Goal: Transaction & Acquisition: Purchase product/service

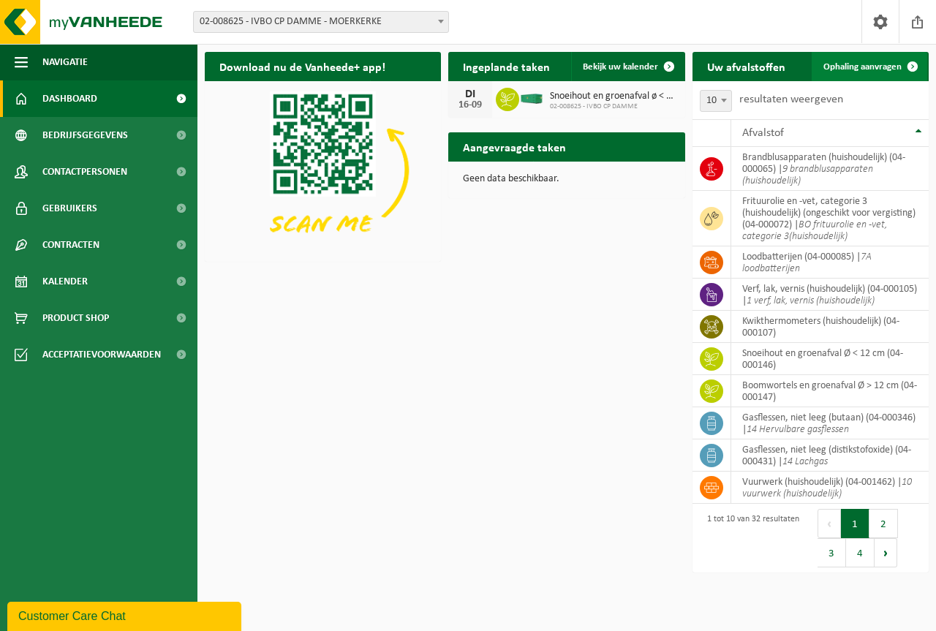
click at [859, 66] on span "Ophaling aanvragen" at bounding box center [862, 67] width 78 height 10
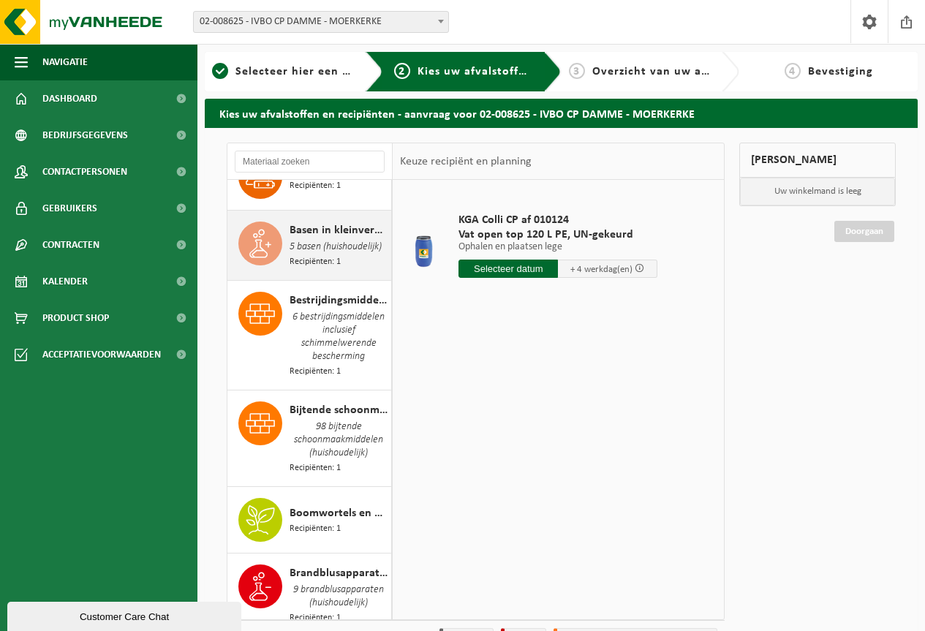
scroll to position [146, 0]
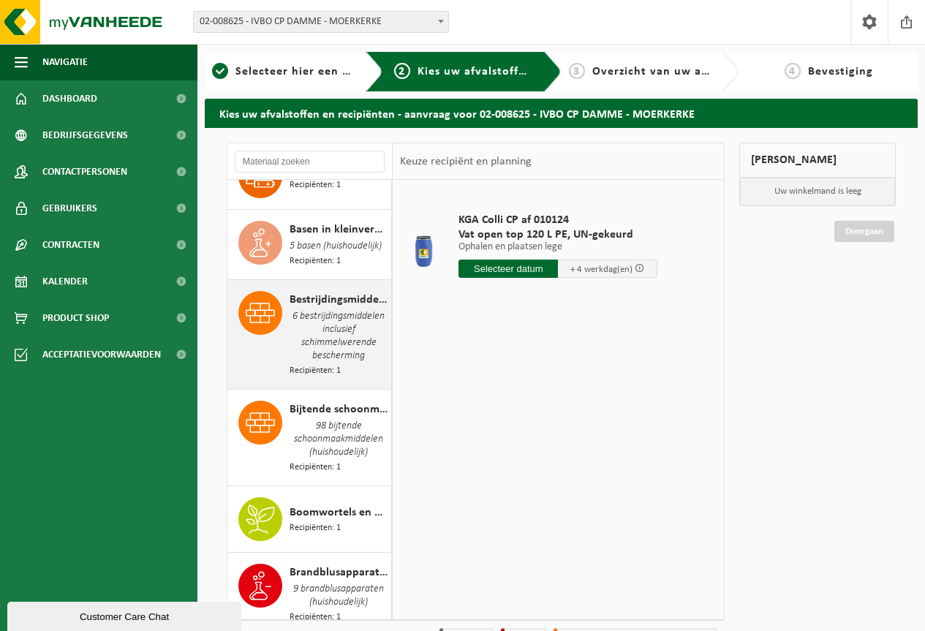
click at [338, 327] on span "6 bestrijdingsmiddelen inclusief schimmelwerende bescherming" at bounding box center [338, 336] width 98 height 56
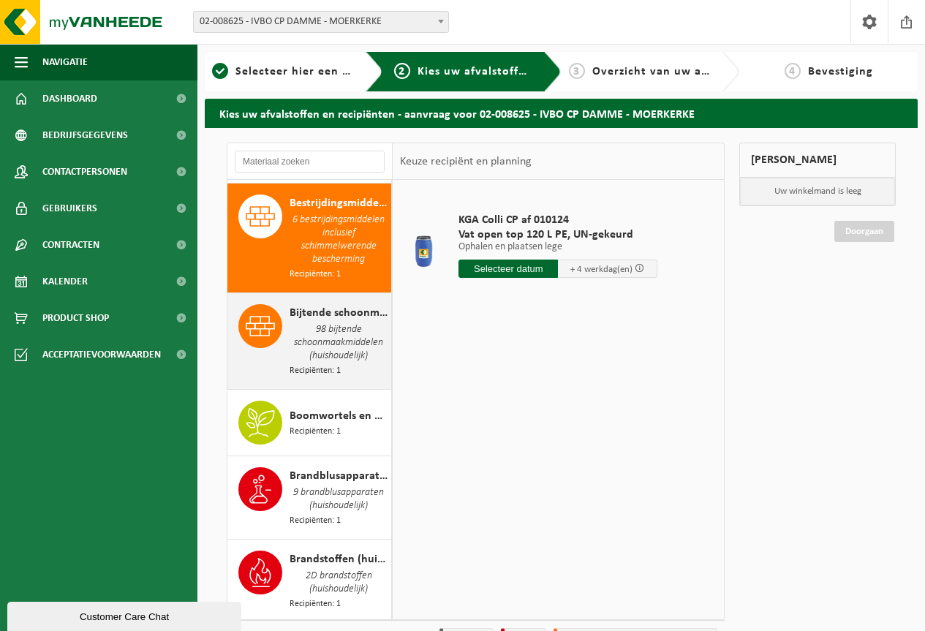
scroll to position [252, 0]
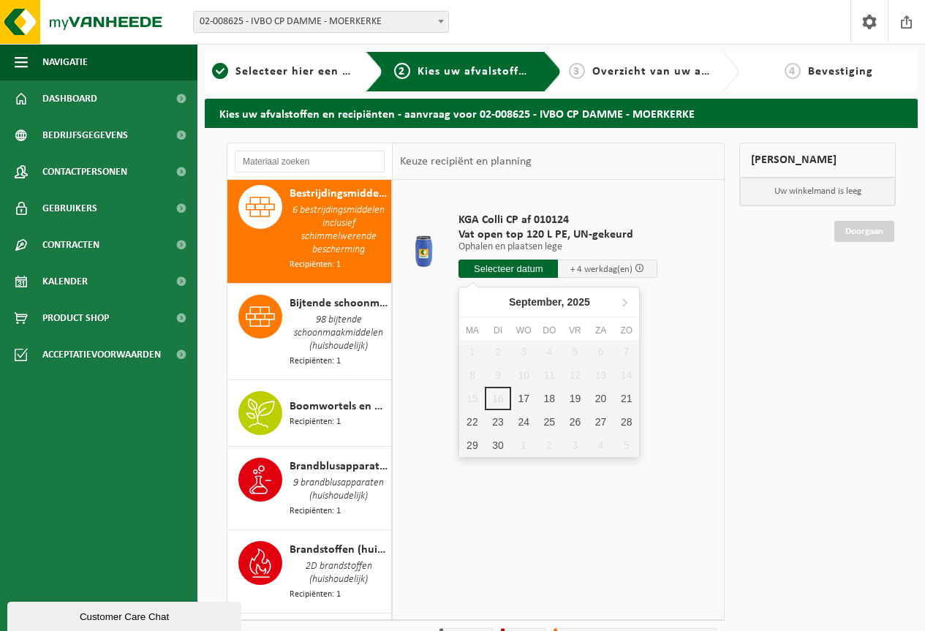
click at [503, 272] on input "text" at bounding box center [507, 268] width 99 height 18
click at [523, 401] on div "17" at bounding box center [524, 398] width 26 height 23
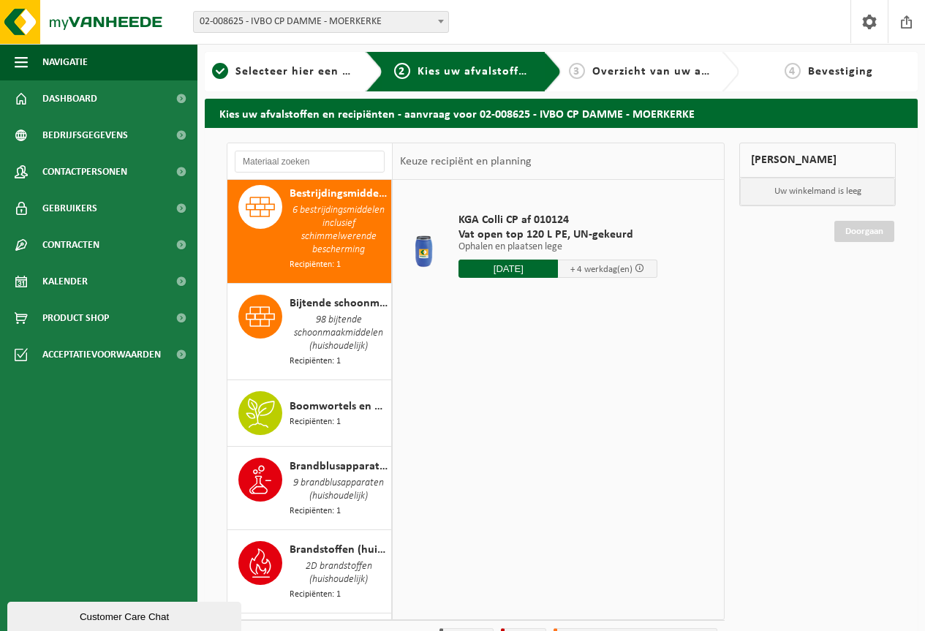
type input "Van 2025-09-17"
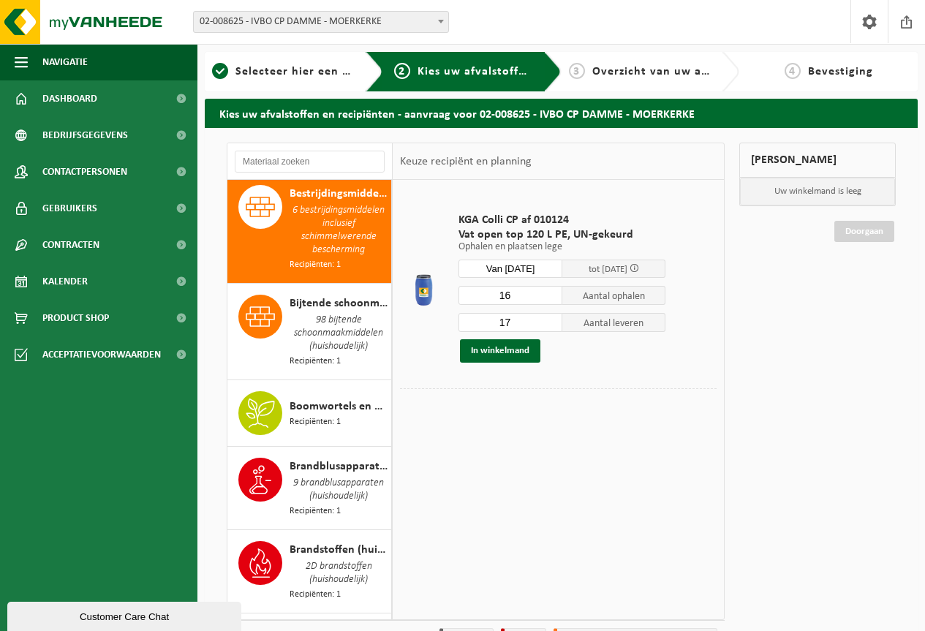
click at [548, 297] on input "16" at bounding box center [510, 295] width 104 height 19
click at [548, 297] on input "15" at bounding box center [510, 295] width 104 height 19
click at [548, 297] on input "14" at bounding box center [510, 295] width 104 height 19
click at [548, 297] on input "13" at bounding box center [510, 295] width 104 height 19
click at [548, 297] on input "12" at bounding box center [510, 295] width 104 height 19
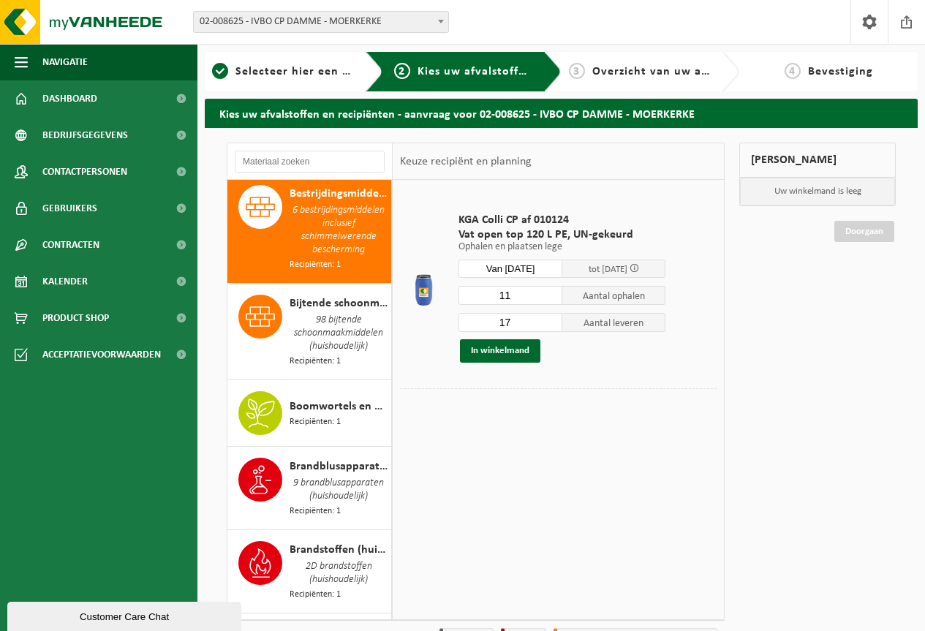
click at [548, 297] on input "11" at bounding box center [510, 295] width 104 height 19
click at [548, 297] on input "10" at bounding box center [510, 295] width 104 height 19
click at [548, 297] on input "9" at bounding box center [510, 295] width 104 height 19
click at [548, 297] on input "8" at bounding box center [510, 295] width 104 height 19
click at [548, 297] on input "7" at bounding box center [510, 295] width 104 height 19
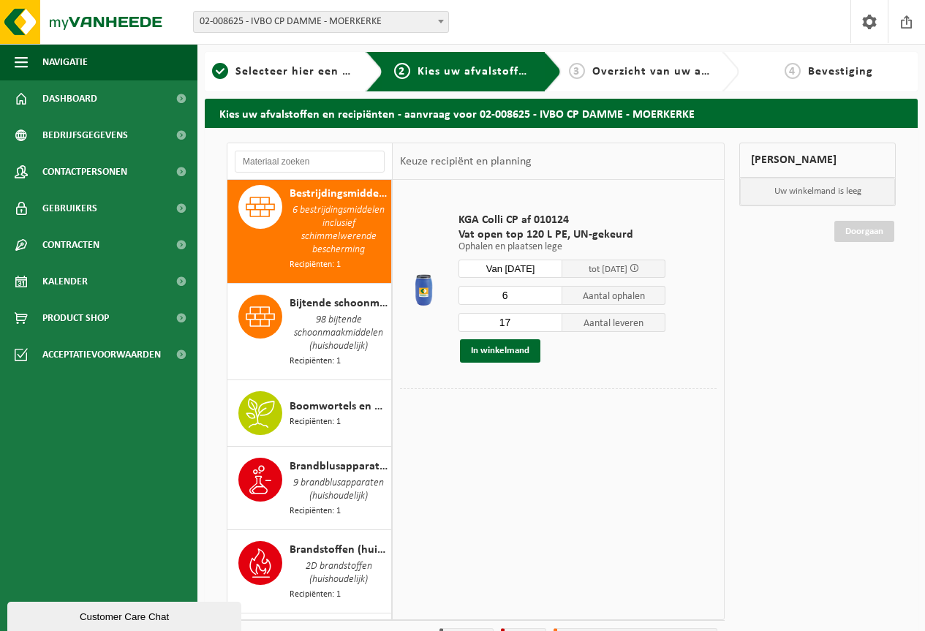
click at [548, 297] on input "6" at bounding box center [510, 295] width 104 height 19
click at [548, 297] on input "5" at bounding box center [510, 295] width 104 height 19
click at [548, 297] on input "4" at bounding box center [510, 295] width 104 height 19
type input "3"
click at [548, 297] on input "3" at bounding box center [510, 295] width 104 height 19
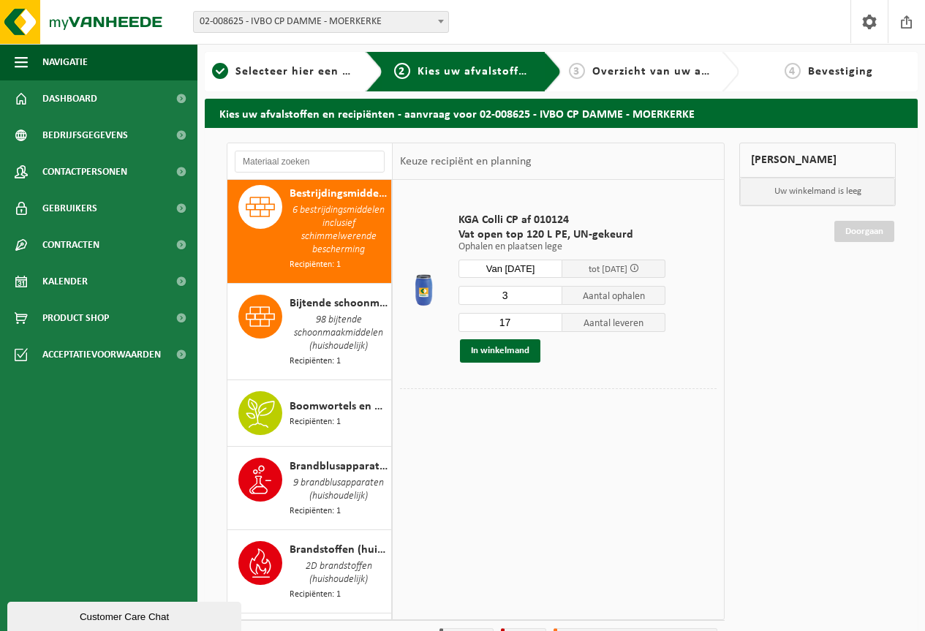
click at [521, 325] on input "17" at bounding box center [510, 322] width 104 height 19
type input "1"
type input "3"
click at [489, 348] on button "In winkelmand" at bounding box center [500, 350] width 80 height 23
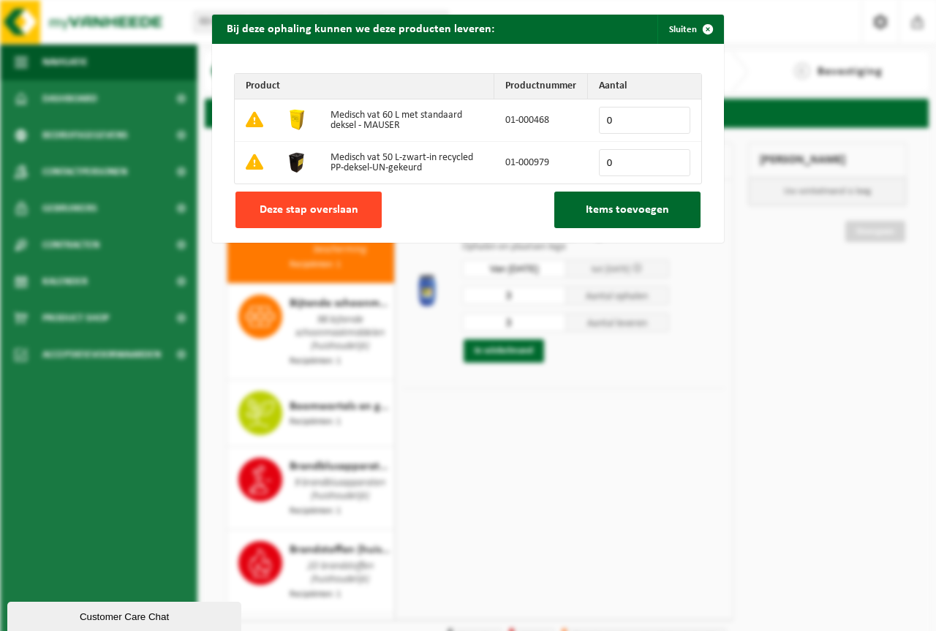
click at [292, 204] on span "Deze stap overslaan" at bounding box center [308, 210] width 99 height 12
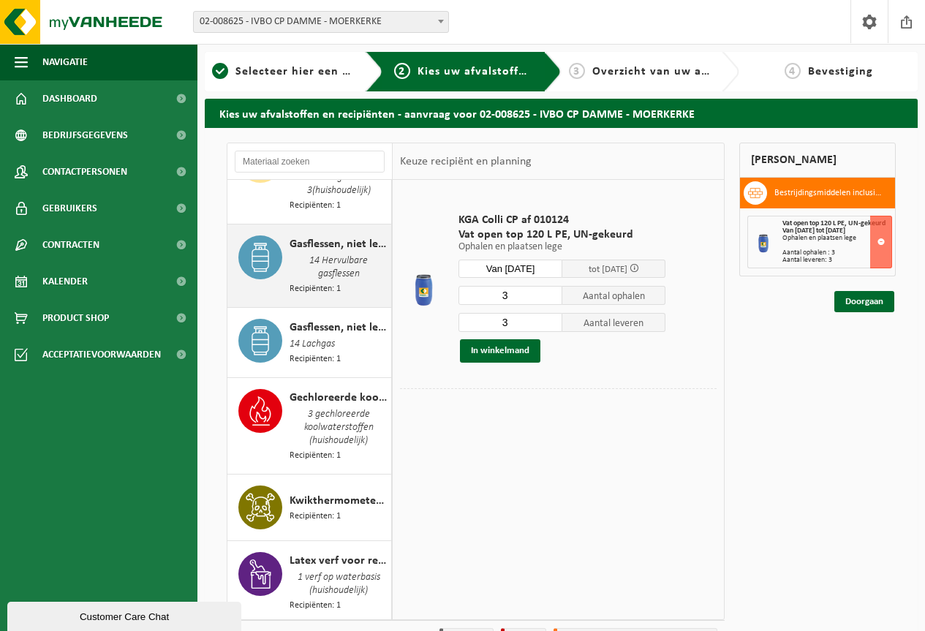
scroll to position [837, 0]
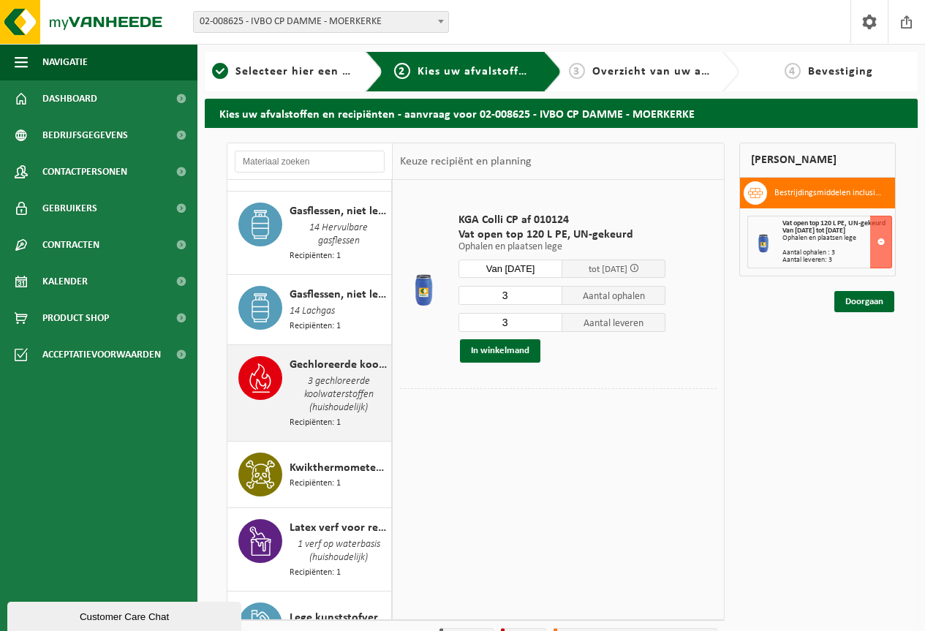
click at [325, 388] on span "3 gechloreerde koolwaterstoffen (huishoudelijk)" at bounding box center [338, 394] width 98 height 42
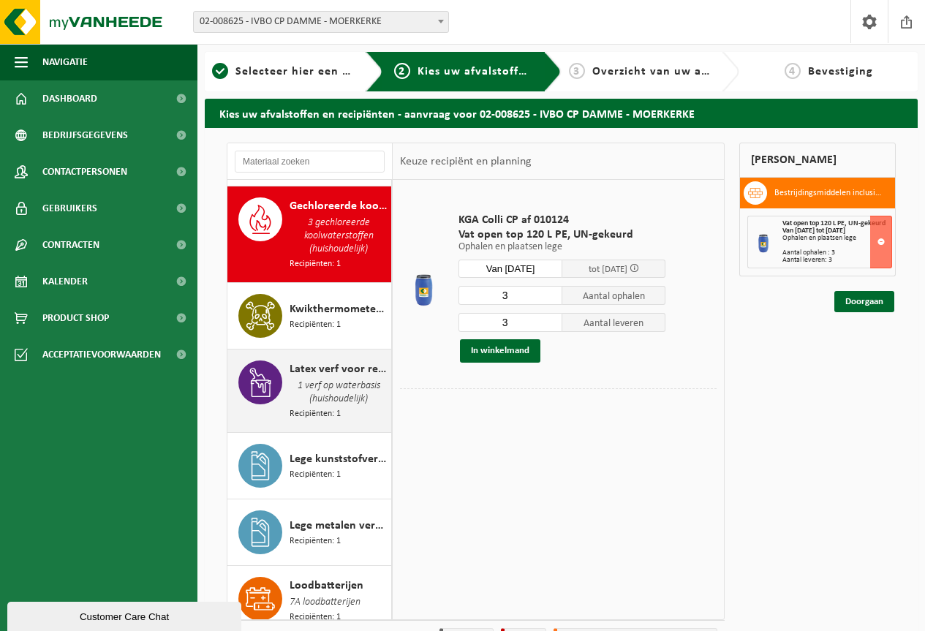
scroll to position [1010, 0]
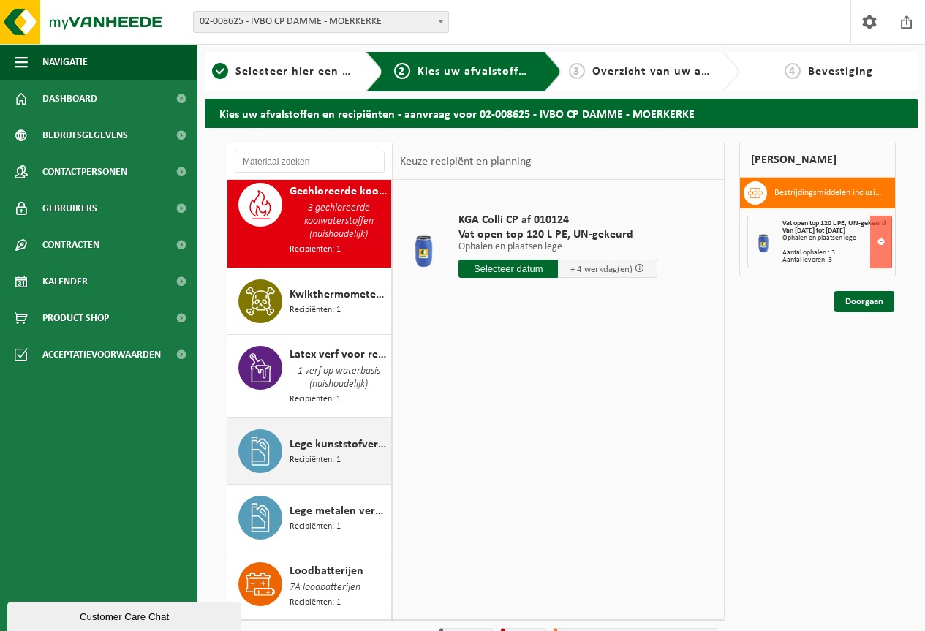
click at [331, 441] on span "Lege kunststofverpakkingen (huishoudelijk)" at bounding box center [338, 445] width 98 height 18
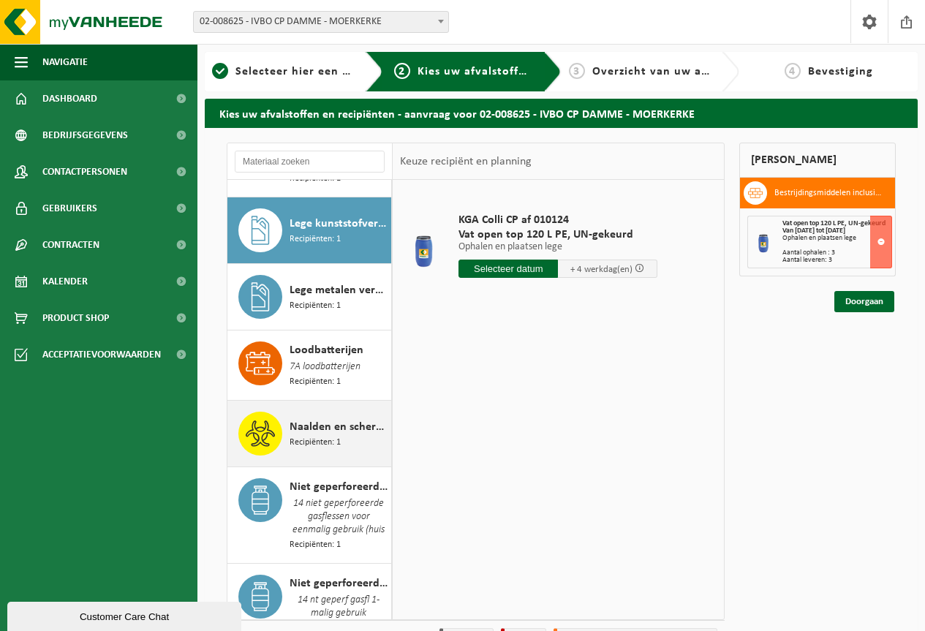
scroll to position [1250, 0]
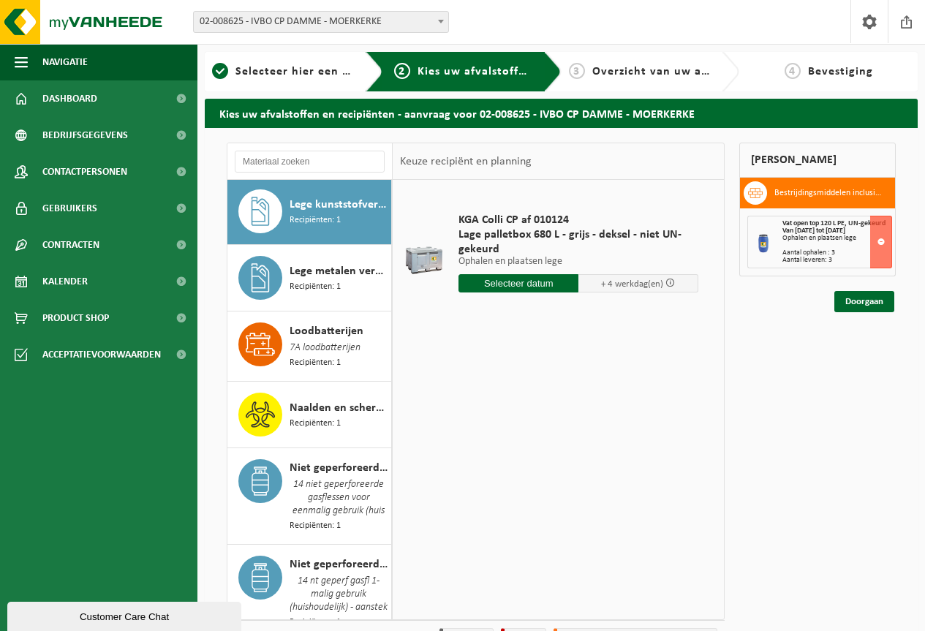
click at [521, 287] on input "text" at bounding box center [518, 283] width 120 height 18
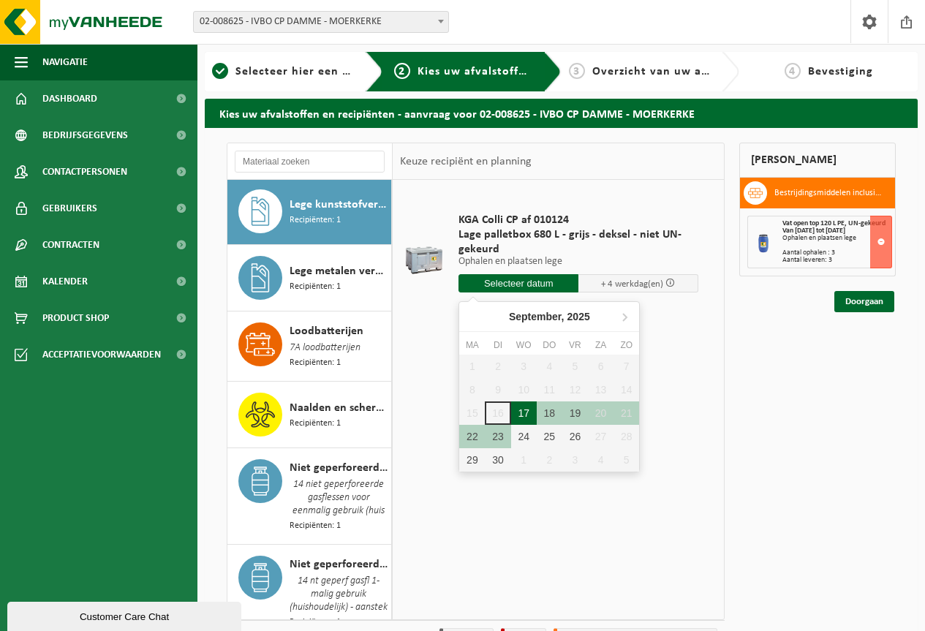
click at [523, 417] on div "17" at bounding box center [524, 412] width 26 height 23
type input "Van 2025-09-17"
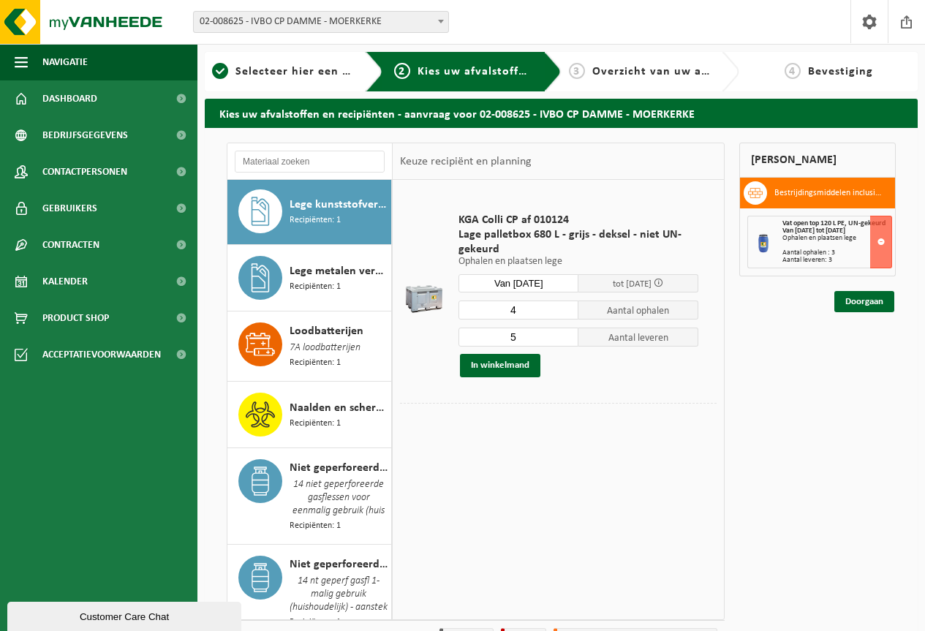
click at [566, 312] on input "4" at bounding box center [518, 309] width 120 height 19
click at [566, 312] on input "3" at bounding box center [518, 309] width 120 height 19
type input "4"
click at [565, 304] on input "4" at bounding box center [518, 309] width 120 height 19
click at [567, 338] on input "4" at bounding box center [518, 336] width 120 height 19
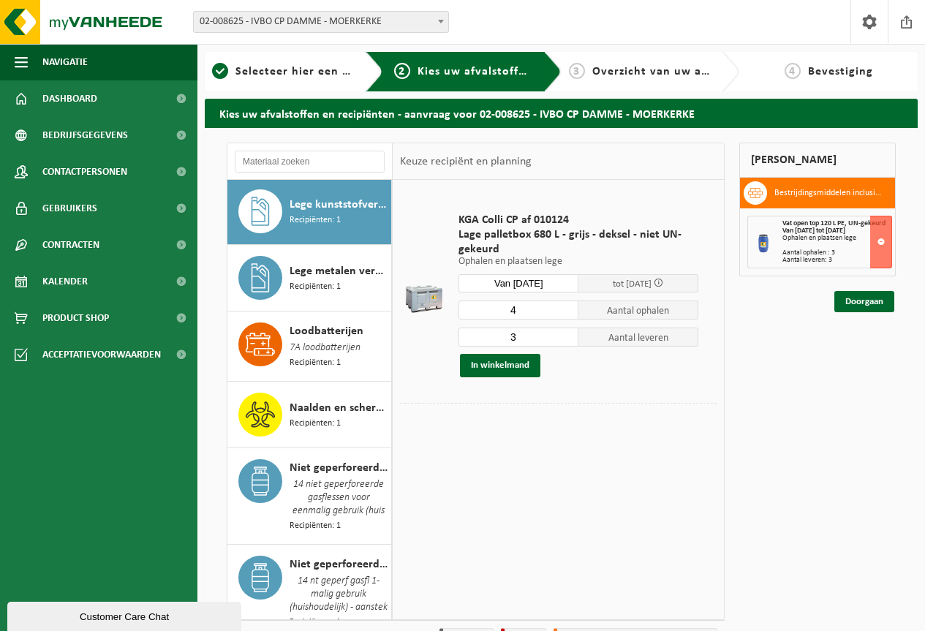
click at [567, 338] on input "3" at bounding box center [518, 336] width 120 height 19
click at [567, 338] on input "2" at bounding box center [518, 336] width 120 height 19
click at [567, 331] on input "3" at bounding box center [518, 336] width 120 height 19
type input "4"
click at [567, 331] on input "4" at bounding box center [518, 336] width 120 height 19
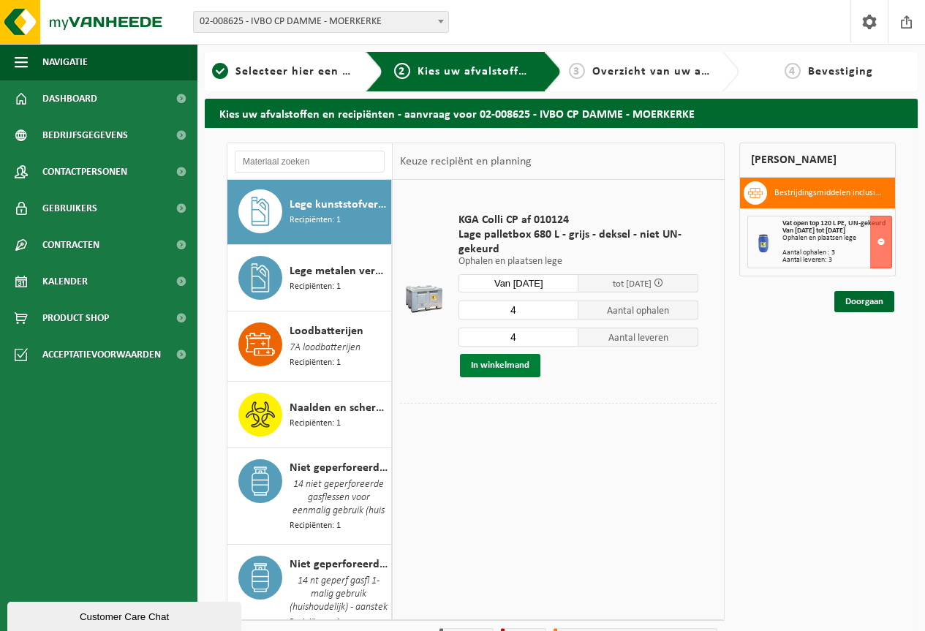
click at [508, 364] on button "In winkelmand" at bounding box center [500, 365] width 80 height 23
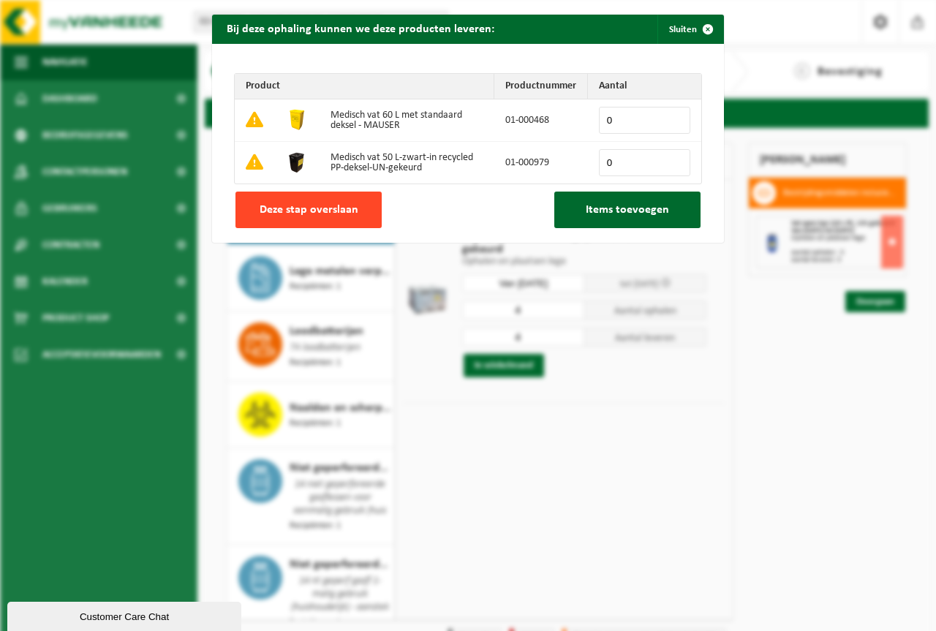
click at [307, 206] on span "Deze stap overslaan" at bounding box center [308, 210] width 99 height 12
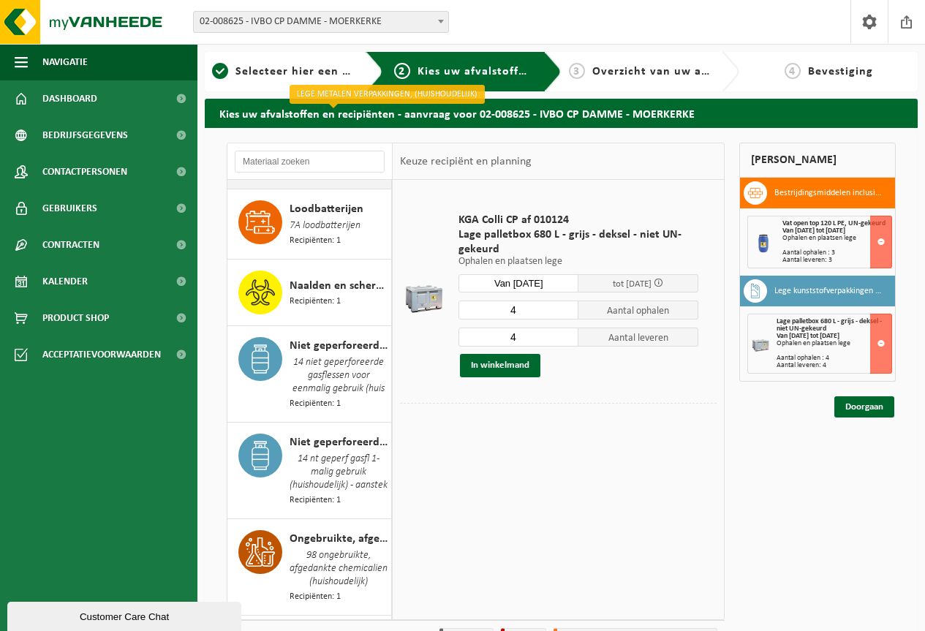
scroll to position [1396, 0]
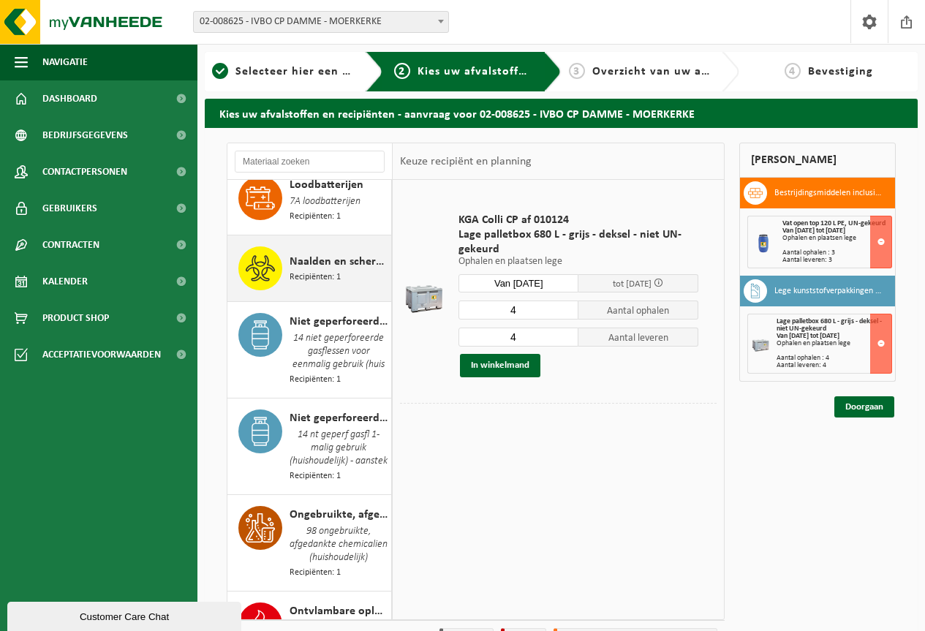
click at [322, 266] on span "Naalden en scherpe voorwerpen (huishoudelijk)" at bounding box center [338, 262] width 98 height 18
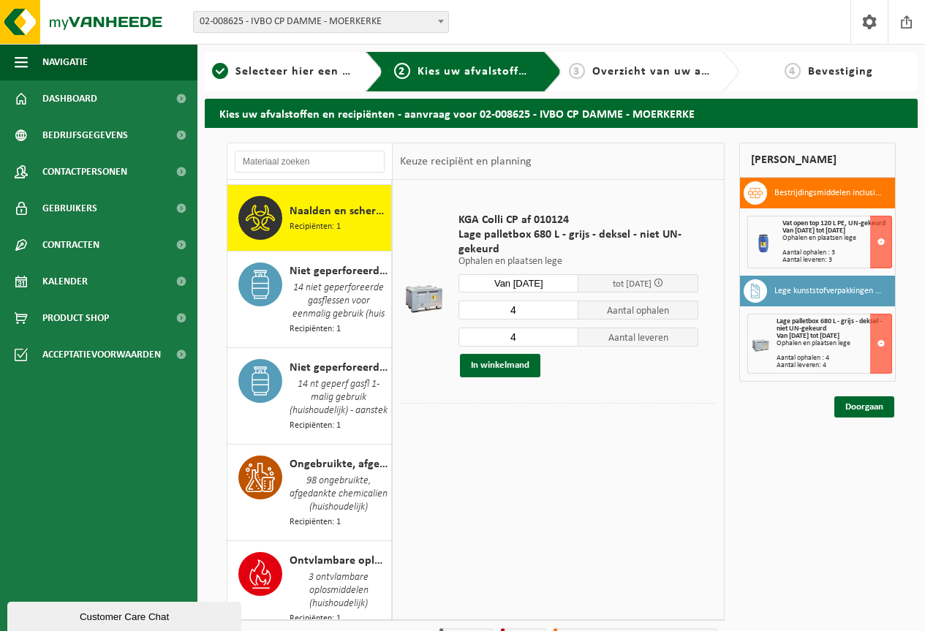
scroll to position [1451, 0]
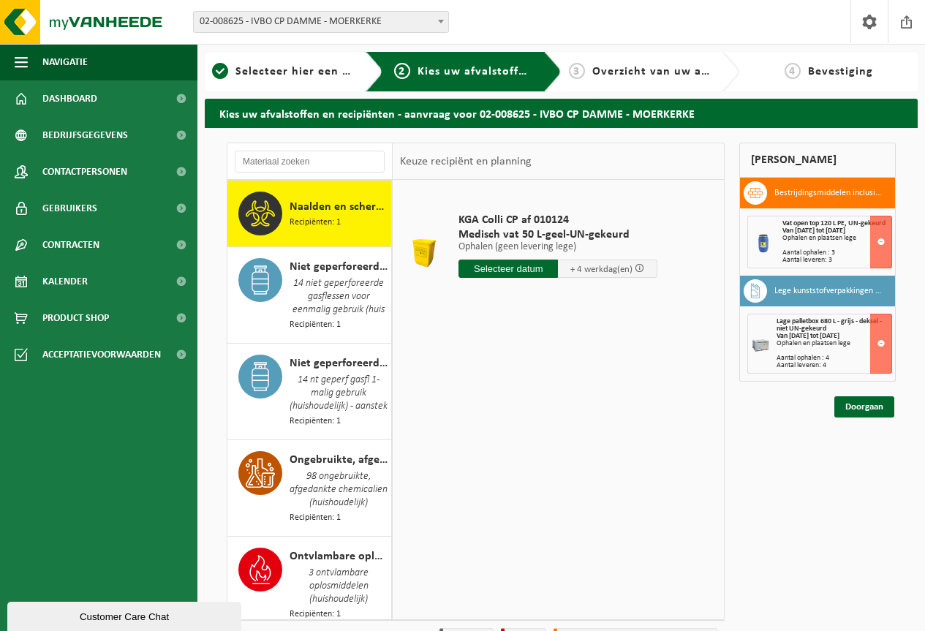
click at [508, 270] on input "text" at bounding box center [507, 268] width 99 height 18
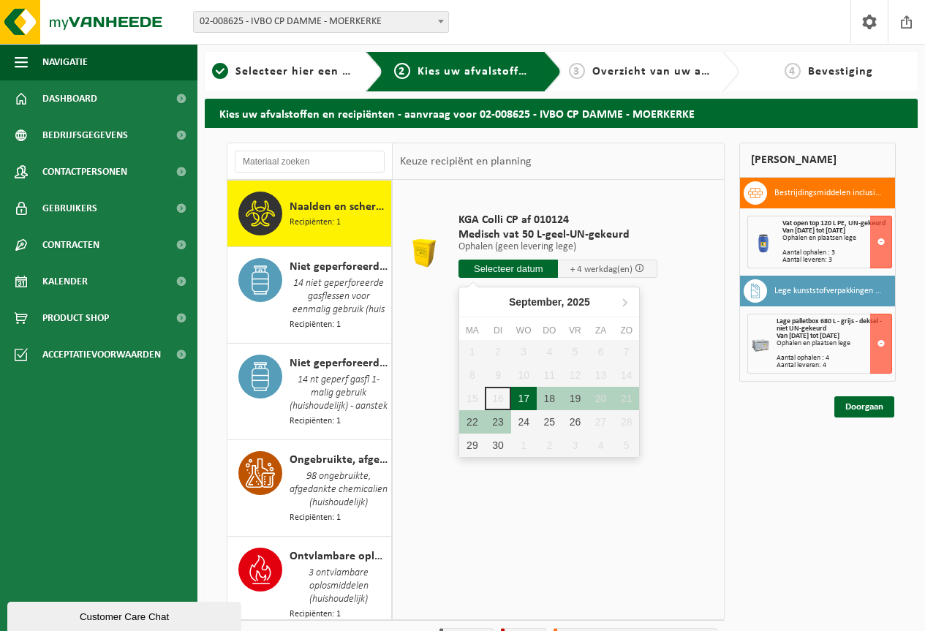
click at [526, 401] on div "17" at bounding box center [524, 398] width 26 height 23
type input "Van 2025-09-17"
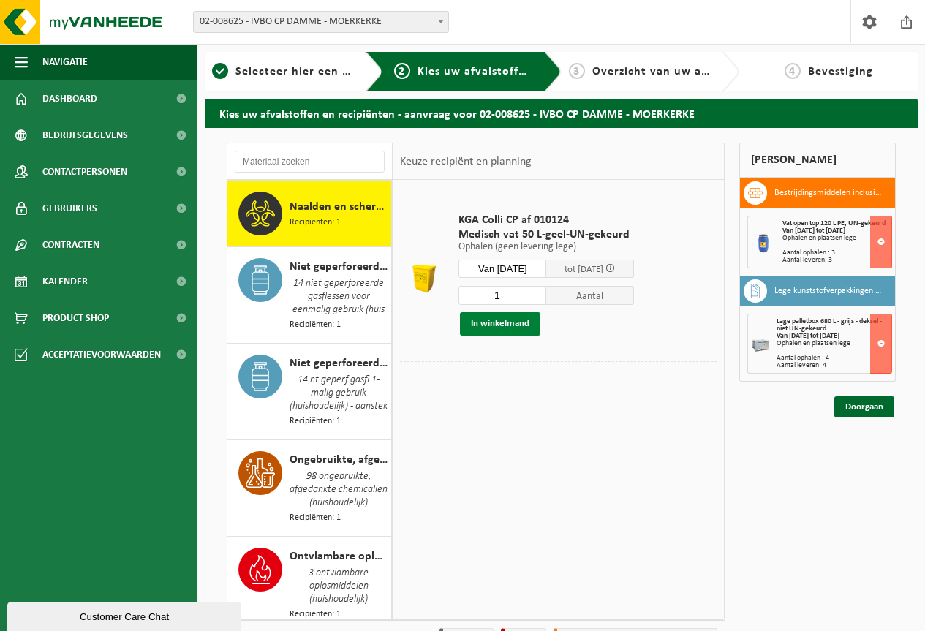
click at [491, 322] on button "In winkelmand" at bounding box center [500, 323] width 80 height 23
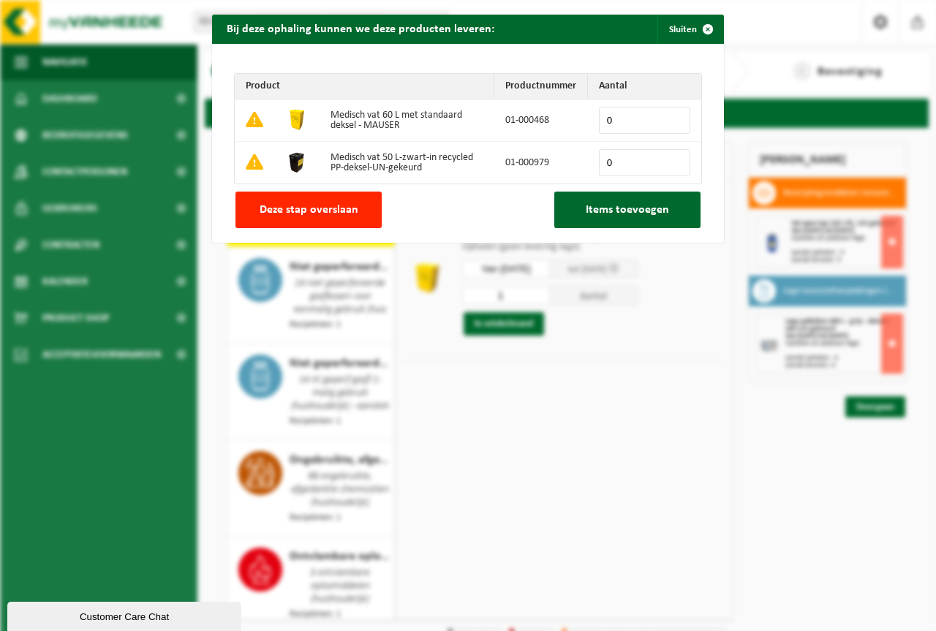
click at [636, 119] on input "0" at bounding box center [644, 120] width 91 height 27
click at [673, 114] on input "0" at bounding box center [644, 120] width 91 height 27
type input "1"
click at [670, 116] on input "1" at bounding box center [644, 120] width 91 height 27
click at [595, 204] on span "Items toevoegen" at bounding box center [626, 210] width 83 height 12
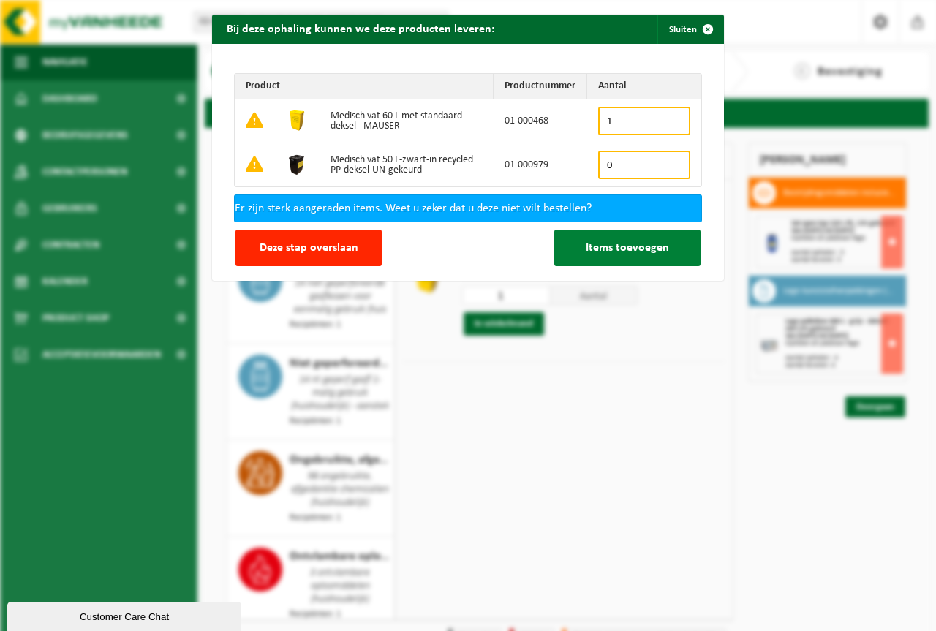
click at [626, 247] on span "Items toevoegen" at bounding box center [626, 248] width 83 height 12
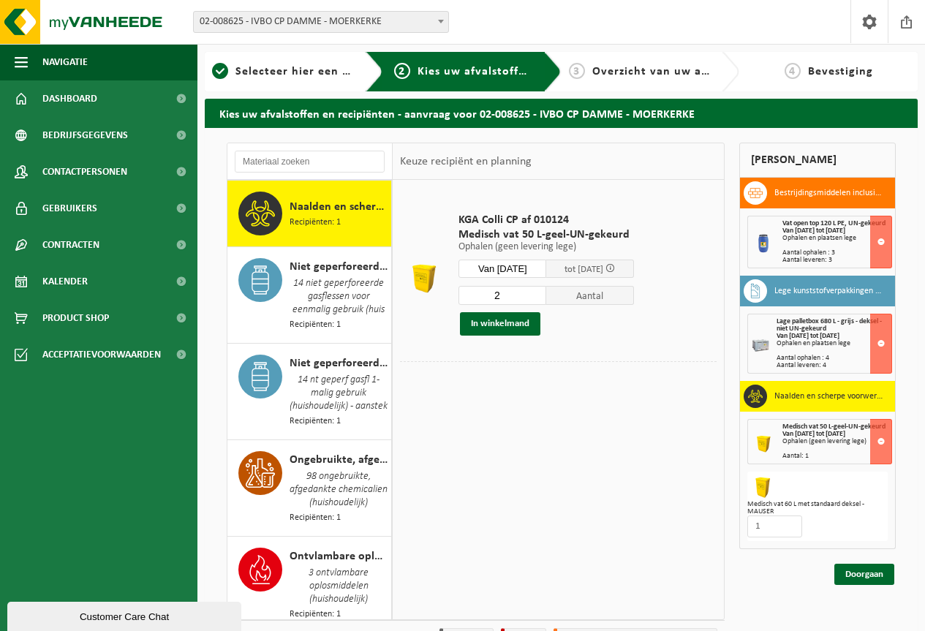
type input "2"
click at [545, 291] on input "2" at bounding box center [502, 295] width 88 height 19
click at [485, 322] on button "In winkelmand" at bounding box center [500, 323] width 80 height 23
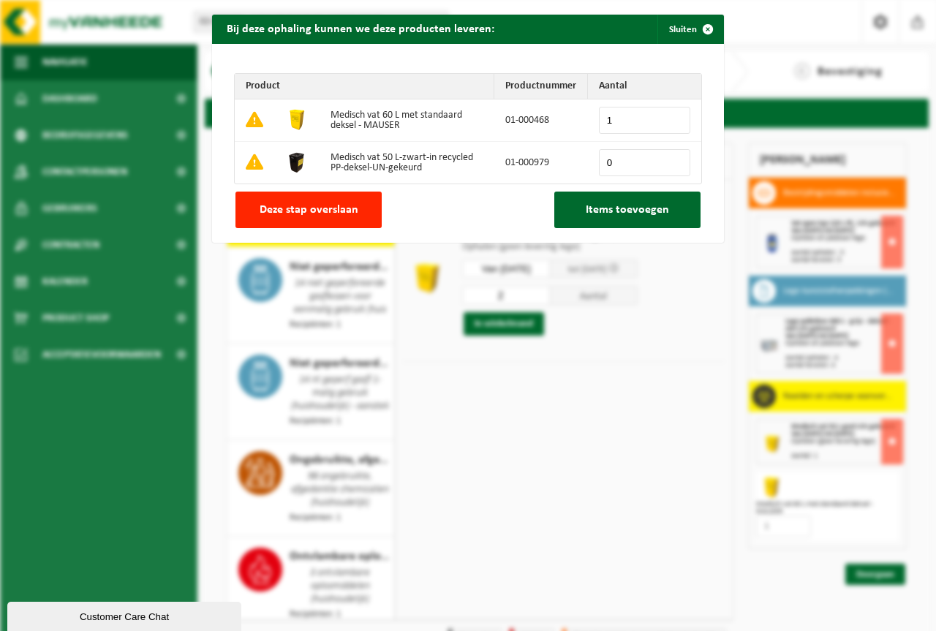
click at [675, 114] on input "1" at bounding box center [644, 120] width 91 height 27
type input "2"
click at [669, 115] on input "2" at bounding box center [644, 120] width 91 height 27
click at [608, 205] on span "Items toevoegen" at bounding box center [626, 210] width 83 height 12
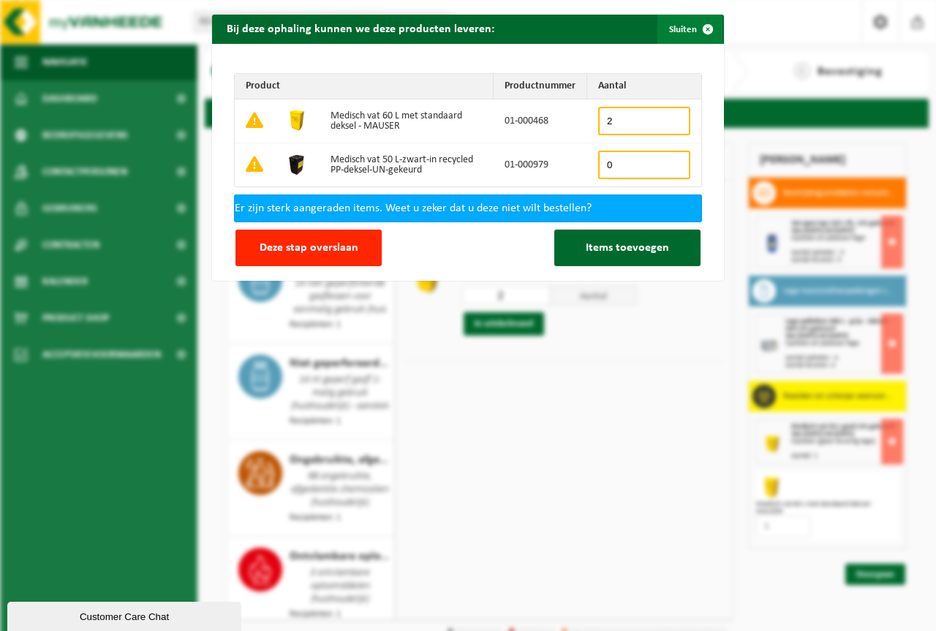
click at [704, 27] on span "button" at bounding box center [707, 29] width 29 height 29
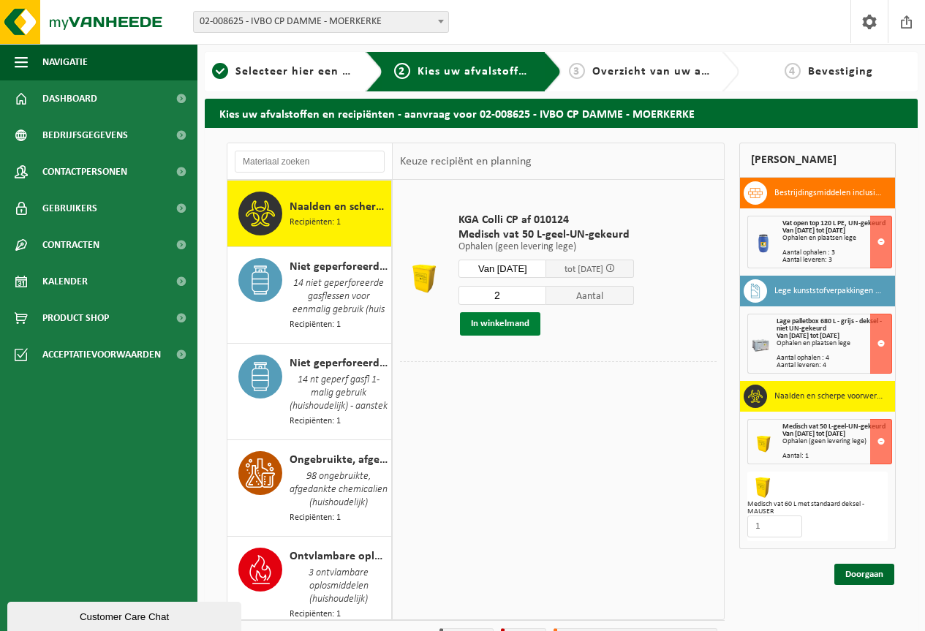
click at [482, 322] on button "In winkelmand" at bounding box center [500, 323] width 80 height 23
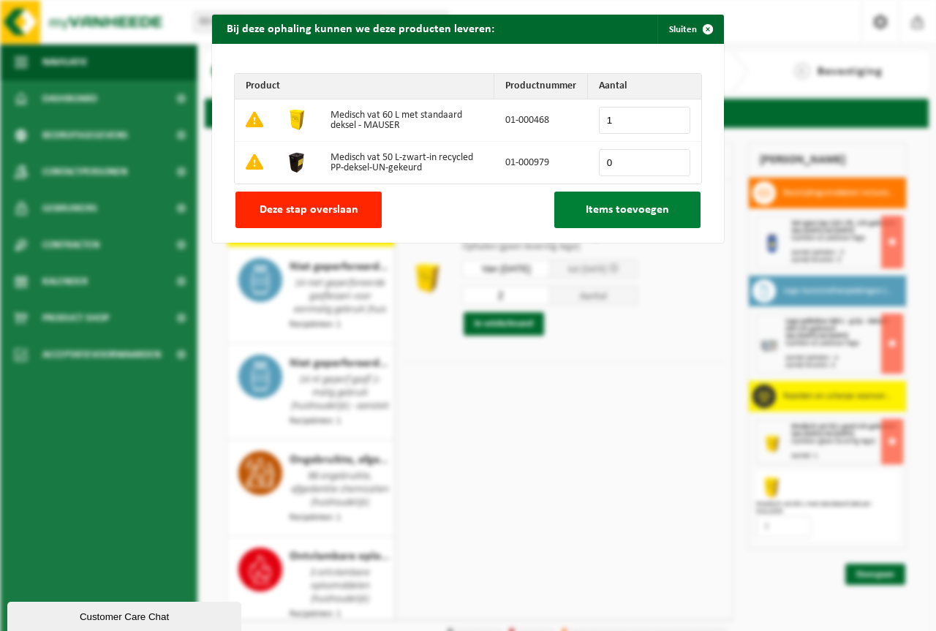
click at [619, 210] on span "Items toevoegen" at bounding box center [626, 210] width 83 height 12
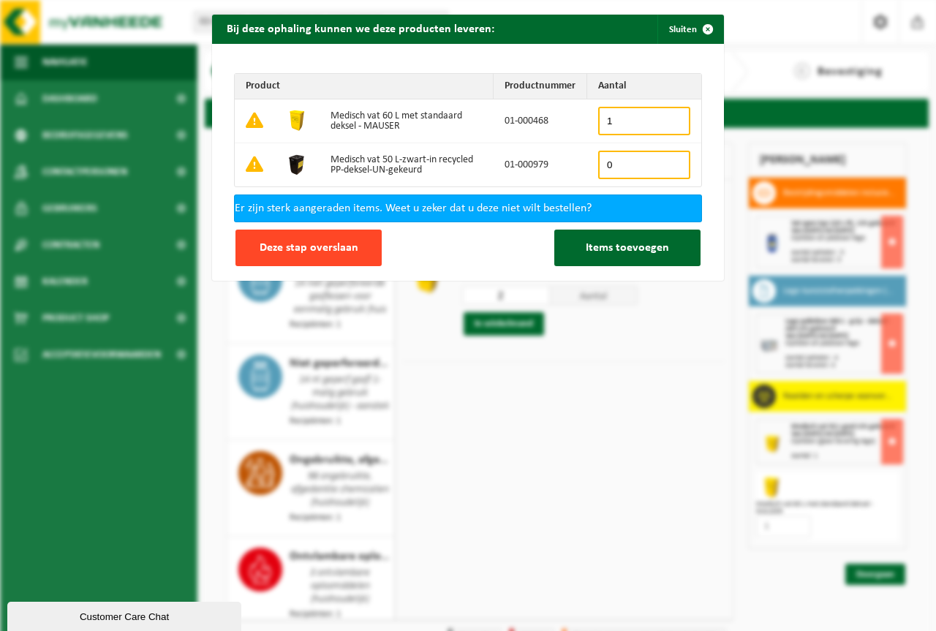
click at [296, 244] on span "Deze stap overslaan" at bounding box center [308, 248] width 99 height 12
type input "0"
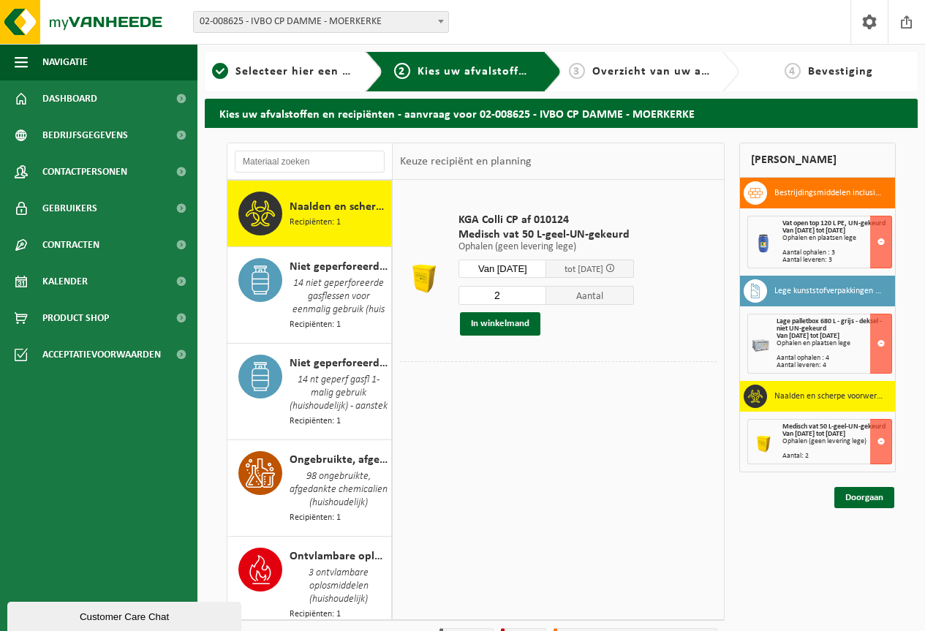
click at [569, 441] on div "KGA Colli CP af 010124 Medisch vat 50 L-geel-UN-gekeurd Ophalen (geen levering …" at bounding box center [557, 399] width 331 height 439
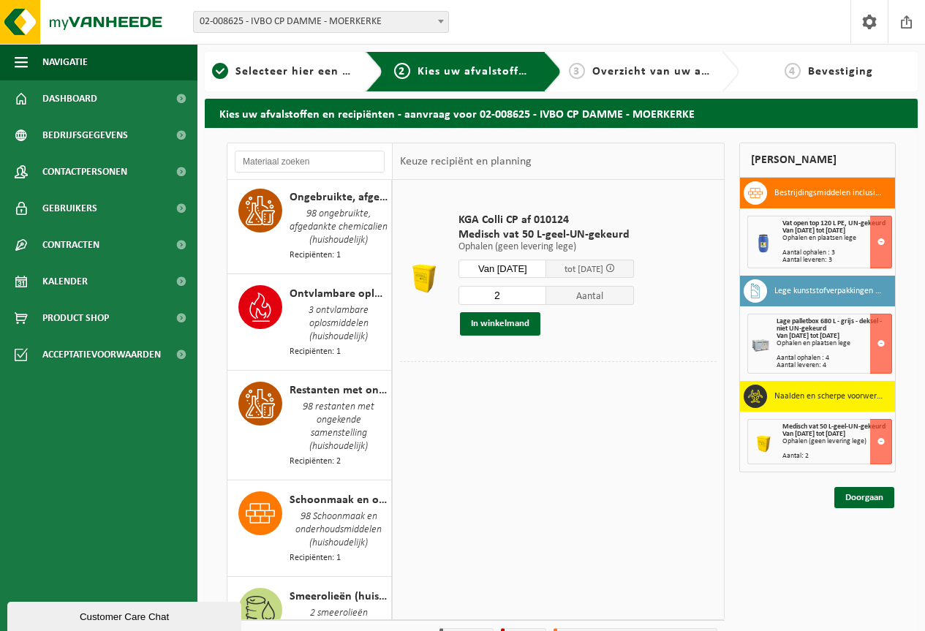
scroll to position [1743, 0]
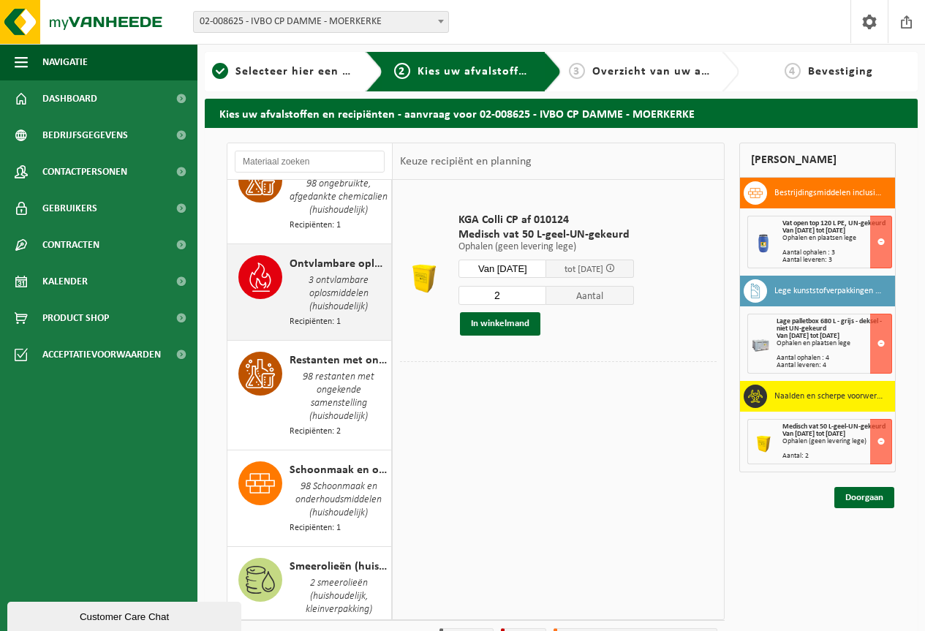
click at [328, 315] on span "3 ontvlambare oplosmiddelen (huishoudelijk)" at bounding box center [338, 294] width 98 height 42
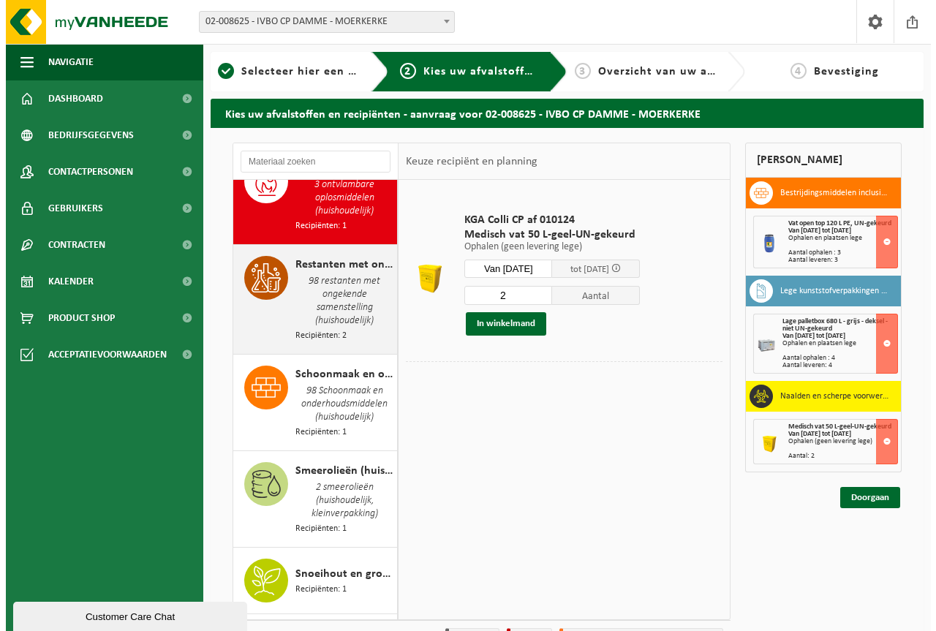
scroll to position [1845, 0]
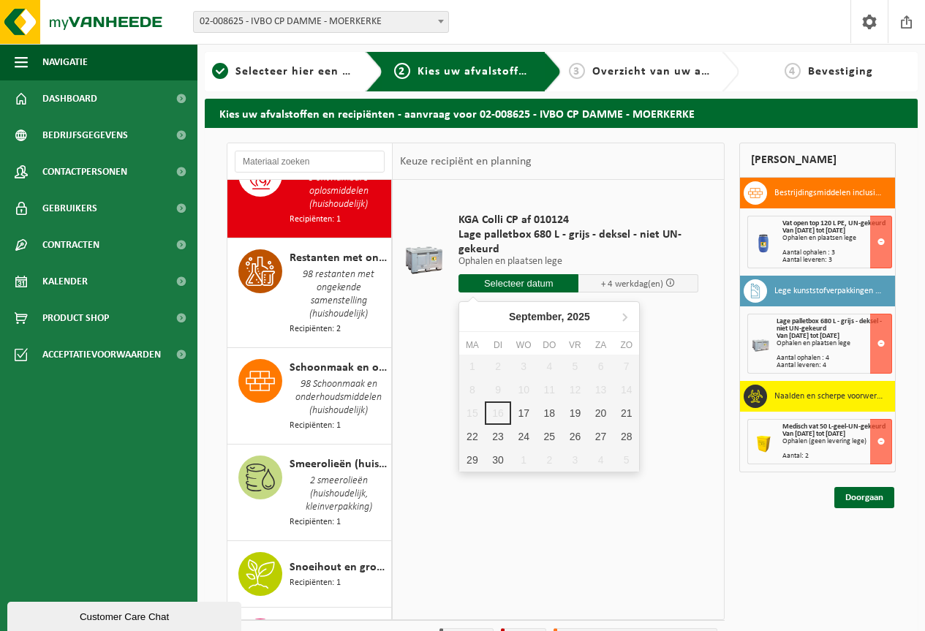
click at [509, 277] on input "text" at bounding box center [518, 283] width 120 height 18
click at [517, 415] on div "17" at bounding box center [524, 412] width 26 height 23
type input "Van 2025-09-17"
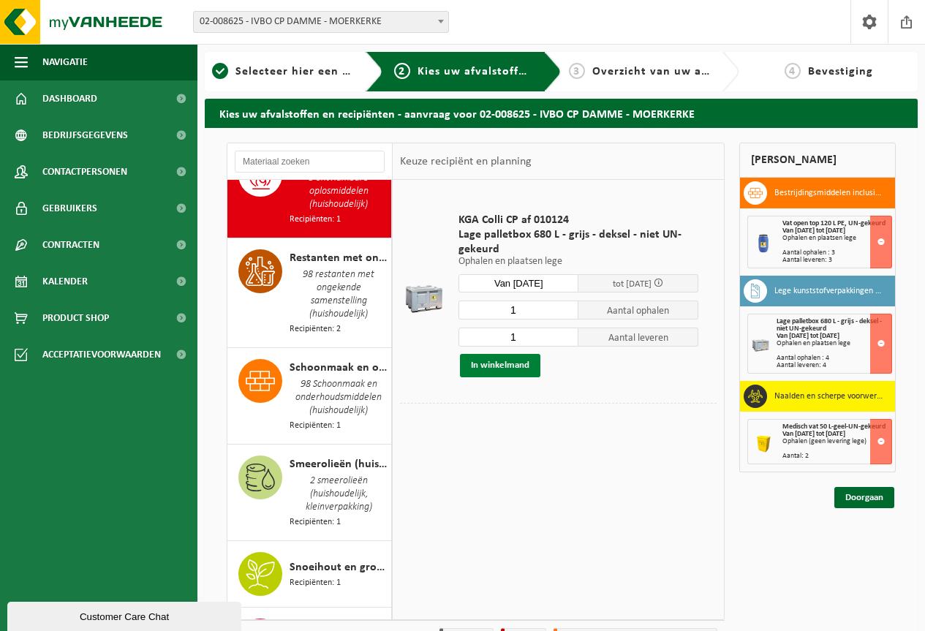
click at [498, 364] on button "In winkelmand" at bounding box center [500, 365] width 80 height 23
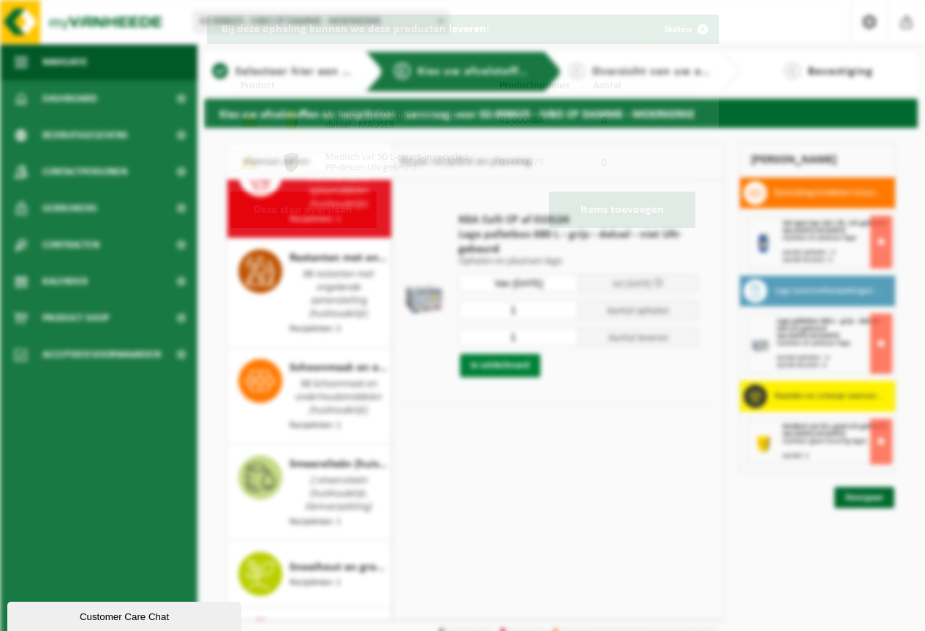
scroll to position [1833, 0]
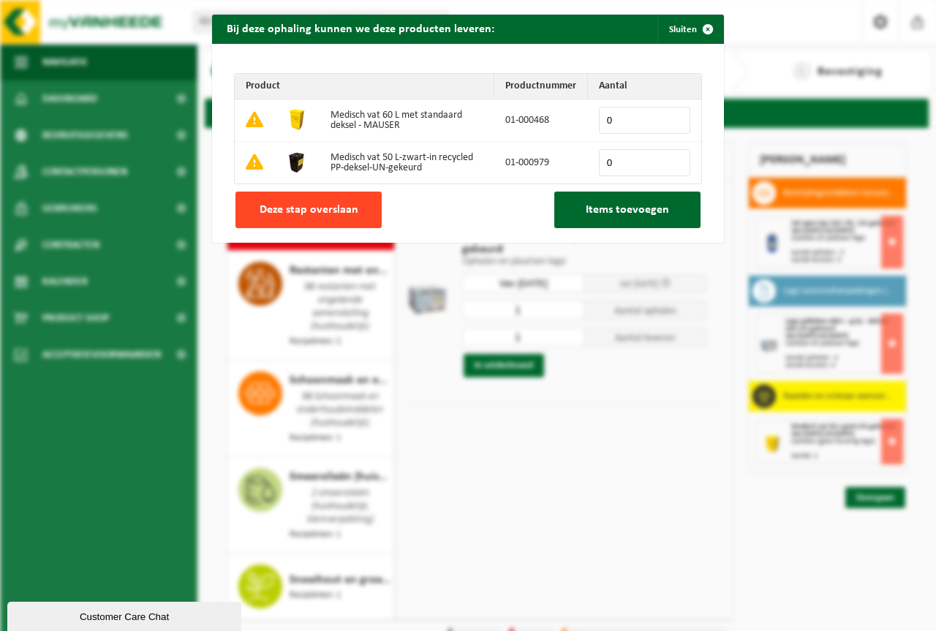
click at [308, 202] on button "Deze stap overslaan" at bounding box center [308, 209] width 146 height 37
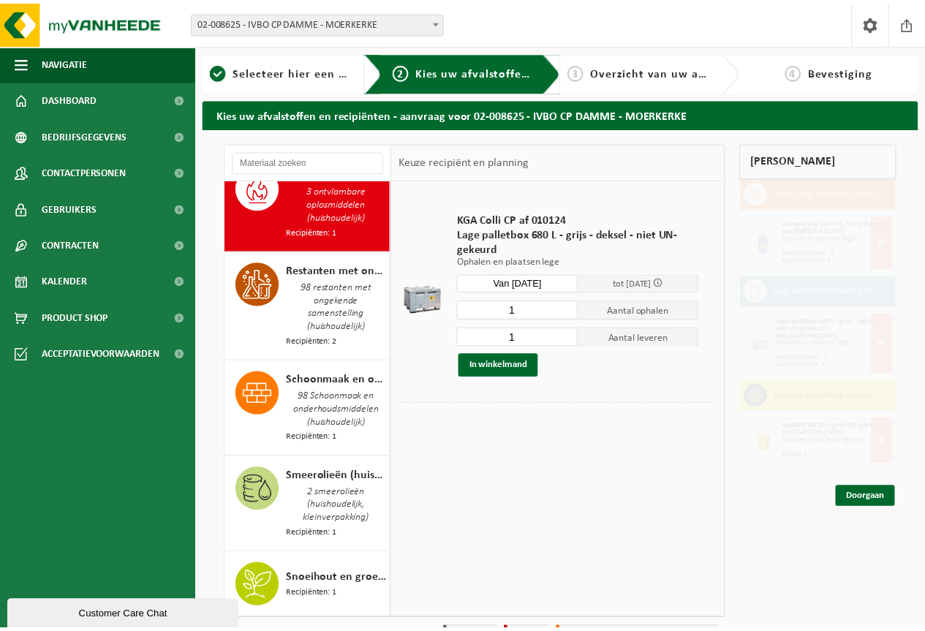
scroll to position [1845, 0]
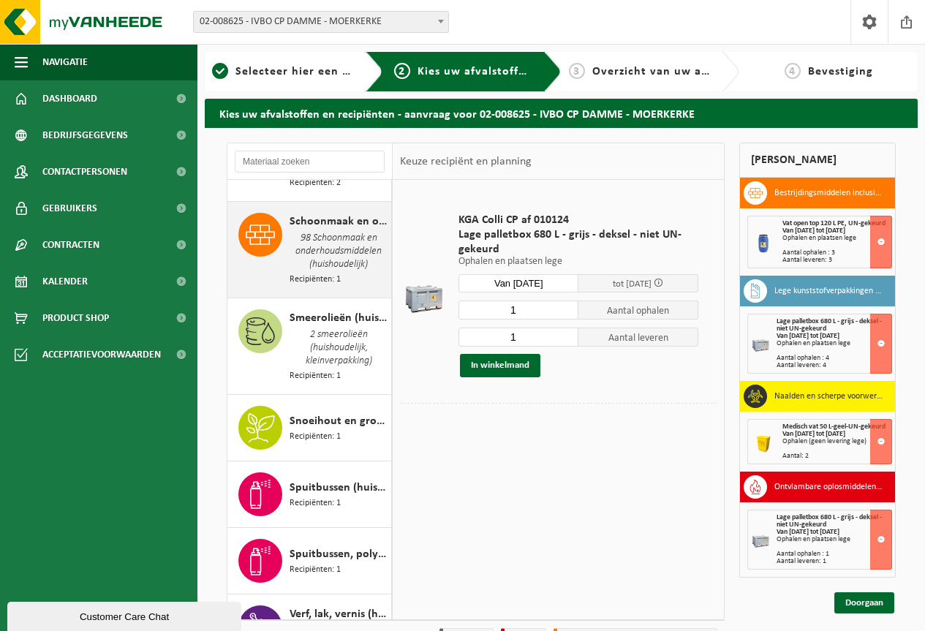
click at [324, 273] on span "98 Schoonmaak en onderhoudsmiddelen (huishoudelijk)" at bounding box center [338, 251] width 98 height 42
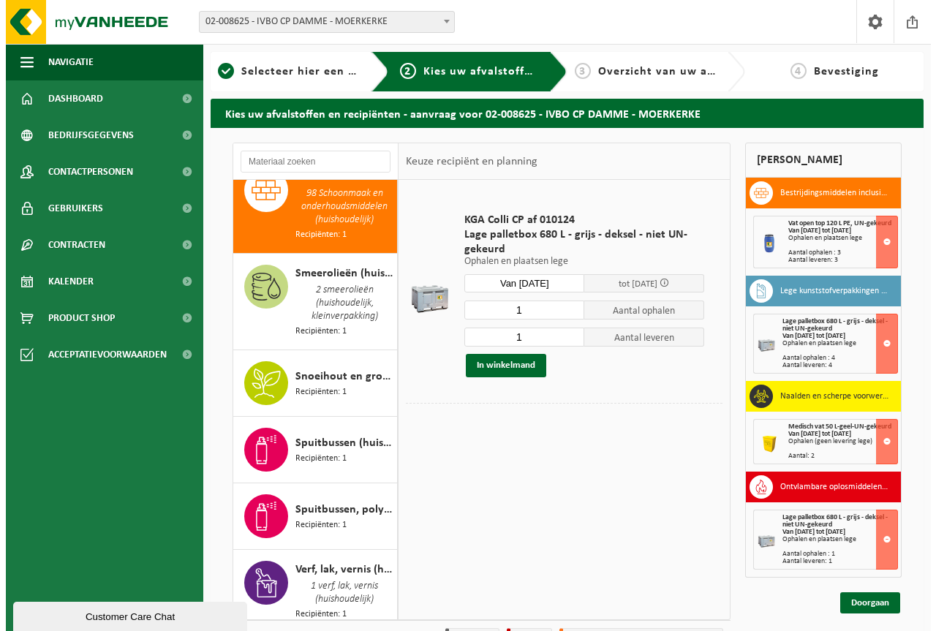
scroll to position [2044, 0]
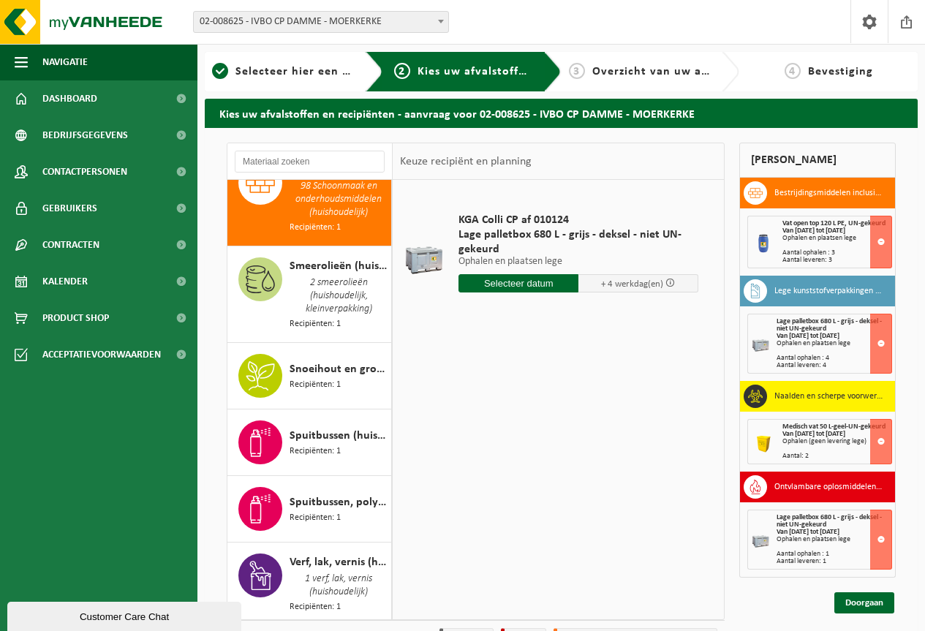
click at [520, 281] on input "text" at bounding box center [518, 283] width 120 height 18
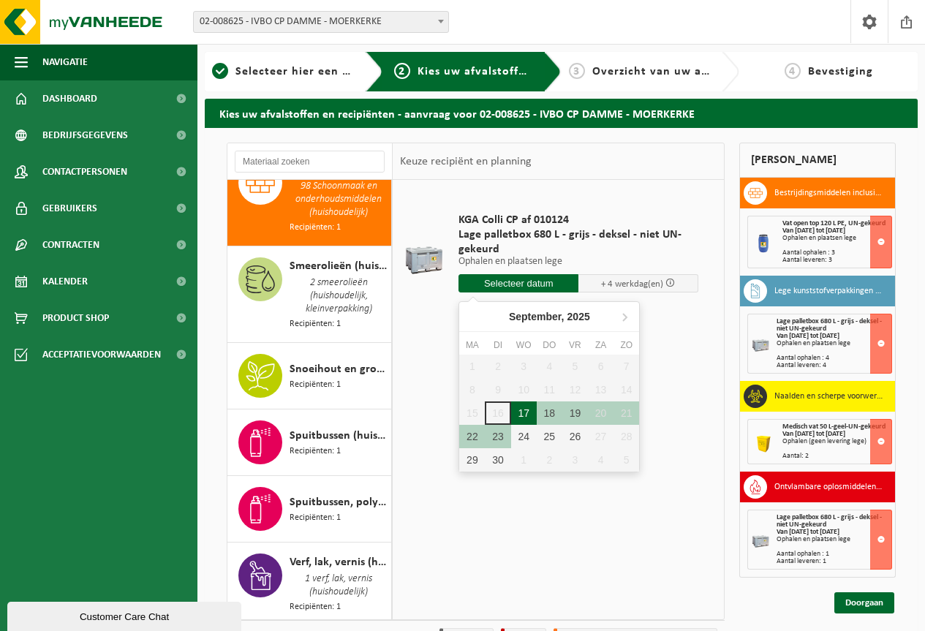
click at [522, 414] on div "17" at bounding box center [524, 412] width 26 height 23
type input "Van 2025-09-17"
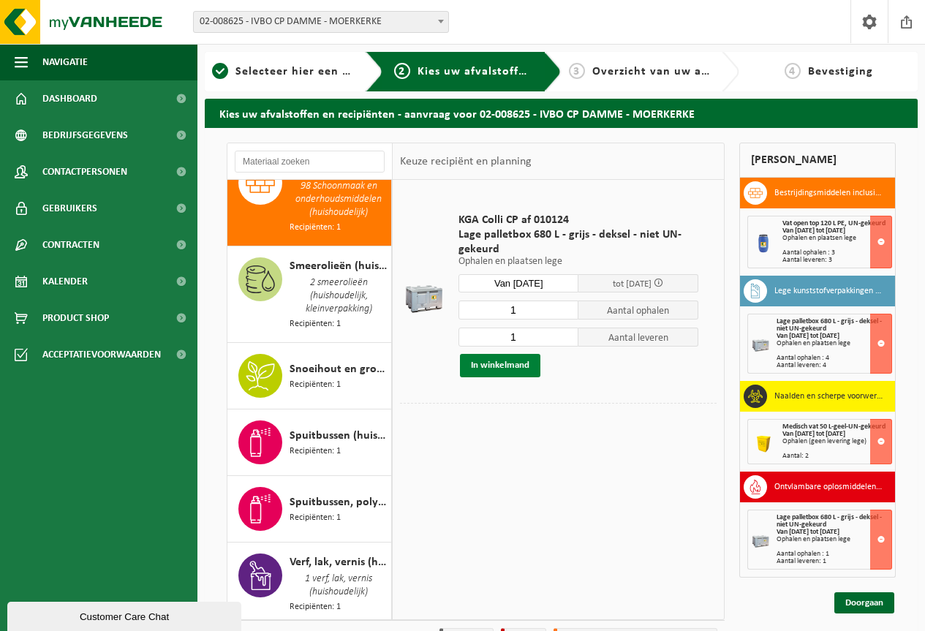
click at [500, 365] on button "In winkelmand" at bounding box center [500, 365] width 80 height 23
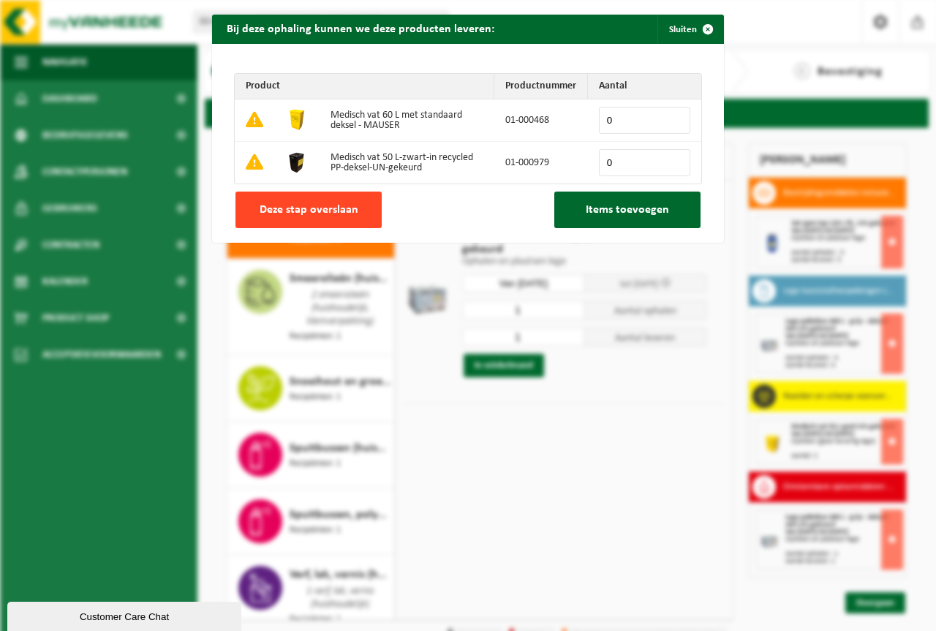
click at [316, 206] on span "Deze stap overslaan" at bounding box center [308, 210] width 99 height 12
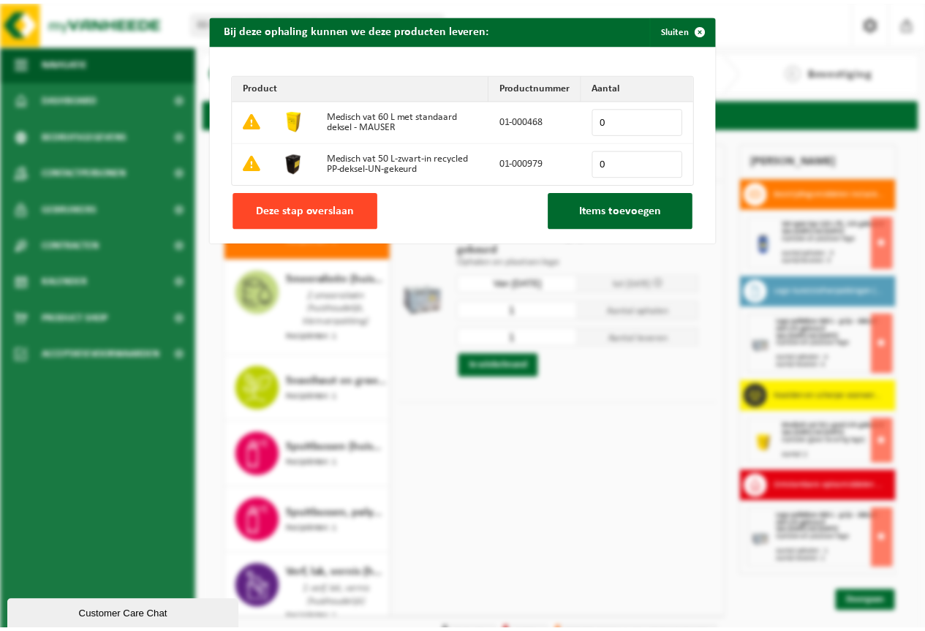
scroll to position [2044, 0]
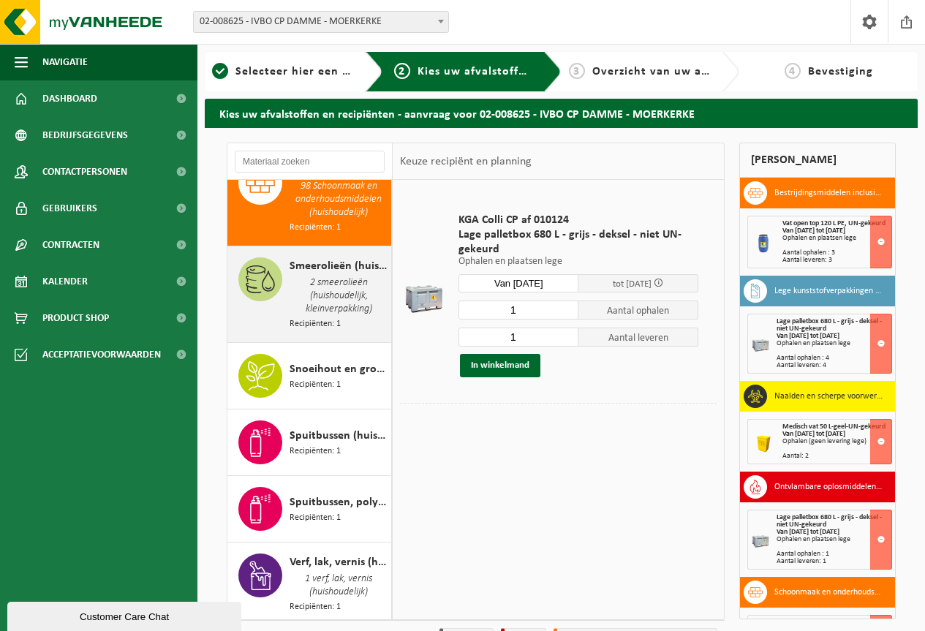
click at [327, 314] on span "2 smeerolieën (huishoudelijk, kleinverpakking)" at bounding box center [338, 296] width 98 height 42
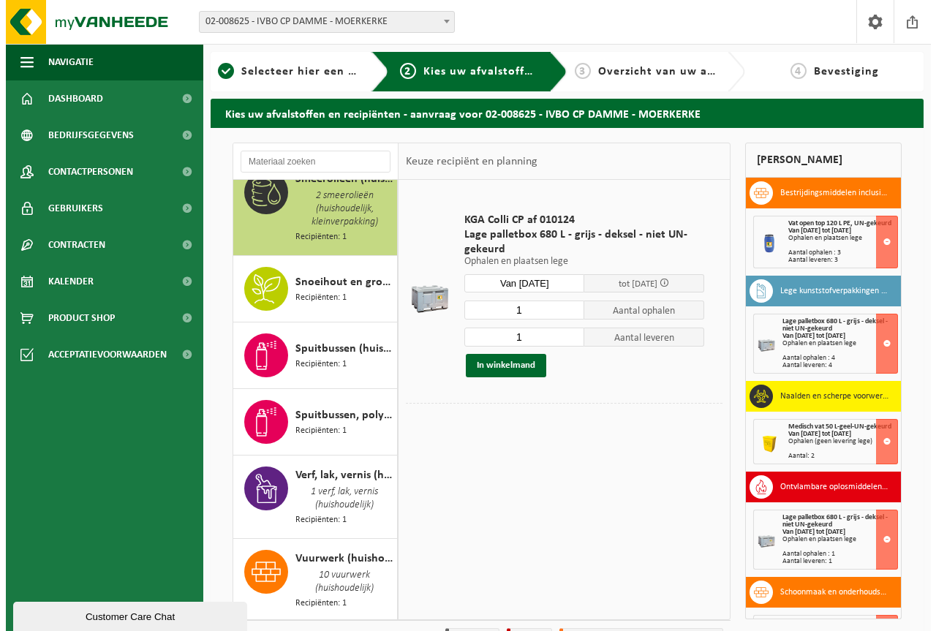
scroll to position [2136, 0]
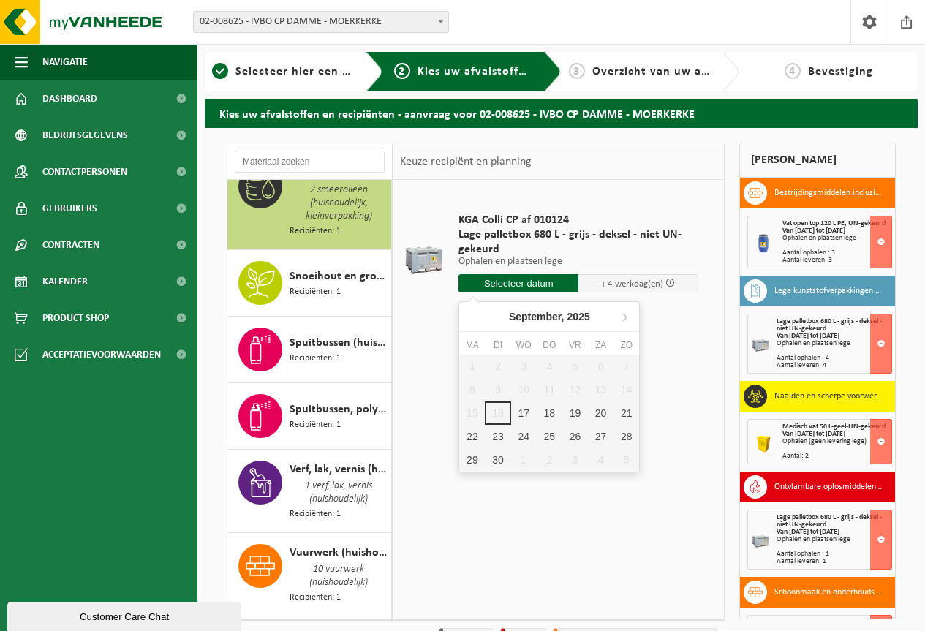
click at [518, 281] on input "text" at bounding box center [518, 283] width 120 height 18
click at [520, 411] on div "17" at bounding box center [524, 412] width 26 height 23
type input "Van 2025-09-17"
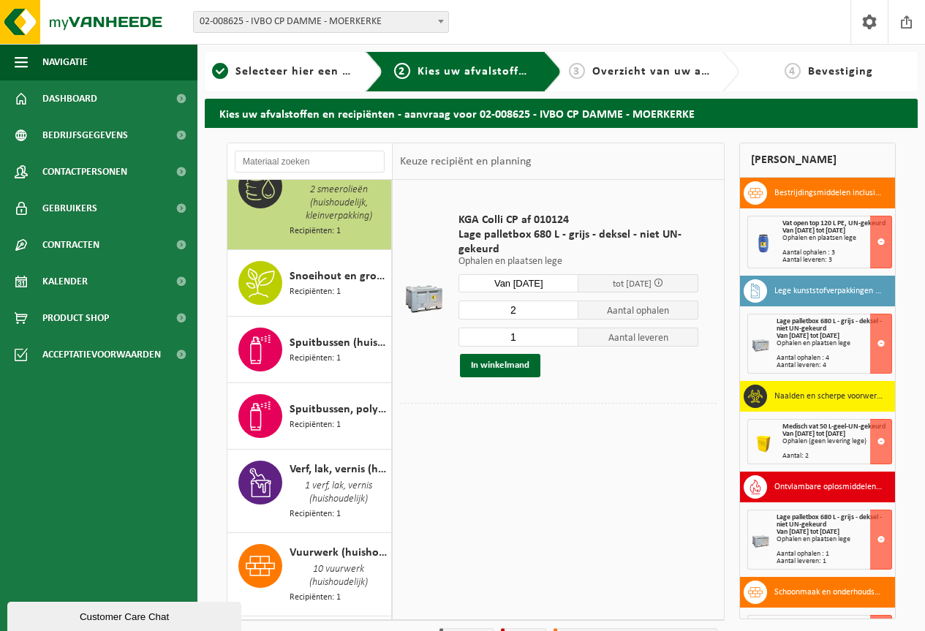
type input "2"
click at [566, 308] on input "2" at bounding box center [518, 309] width 120 height 19
type input "2"
click at [567, 335] on input "2" at bounding box center [518, 336] width 120 height 19
click at [498, 364] on button "In winkelmand" at bounding box center [500, 365] width 80 height 23
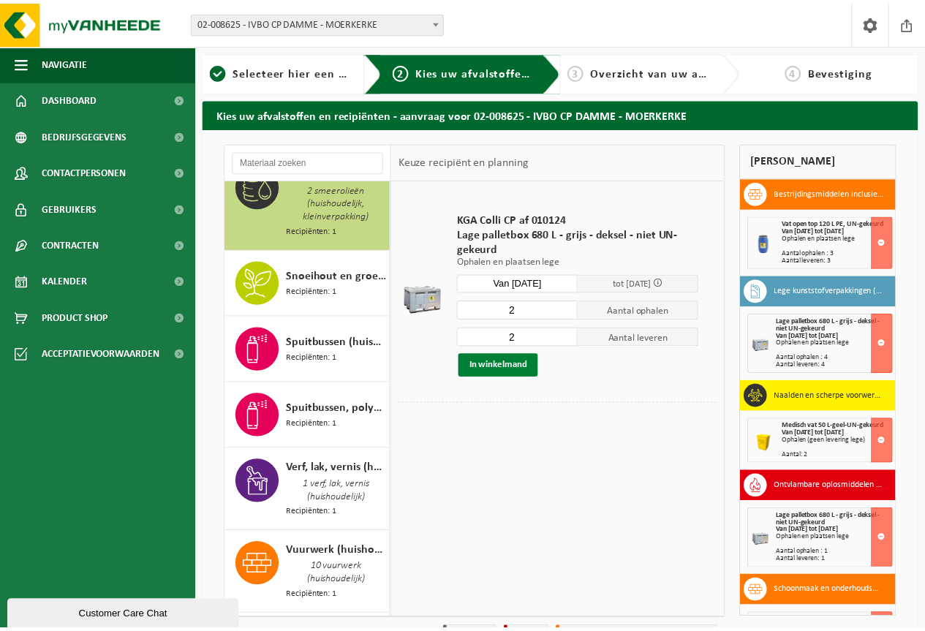
scroll to position [2124, 0]
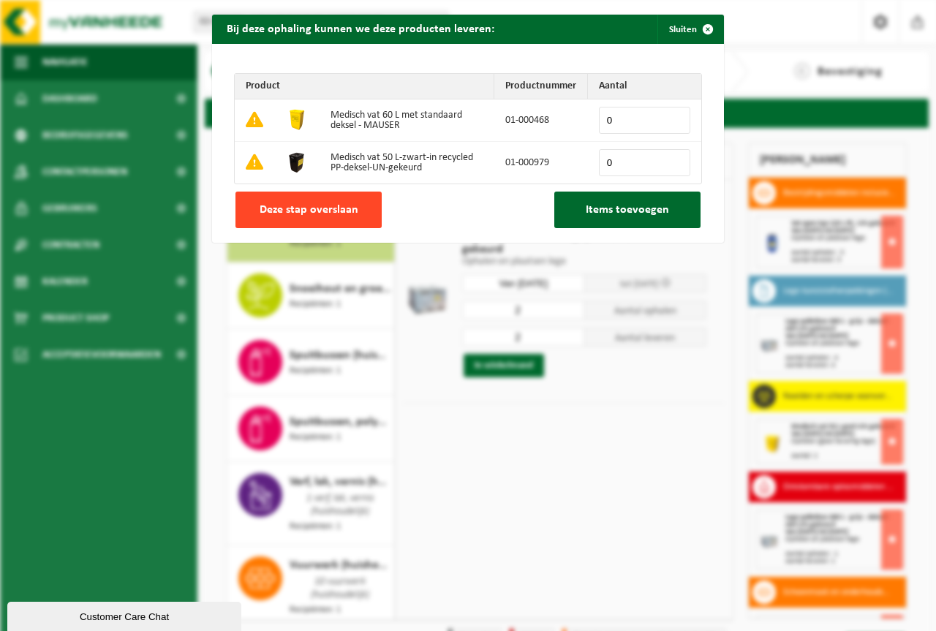
click at [319, 204] on span "Deze stap overslaan" at bounding box center [308, 210] width 99 height 12
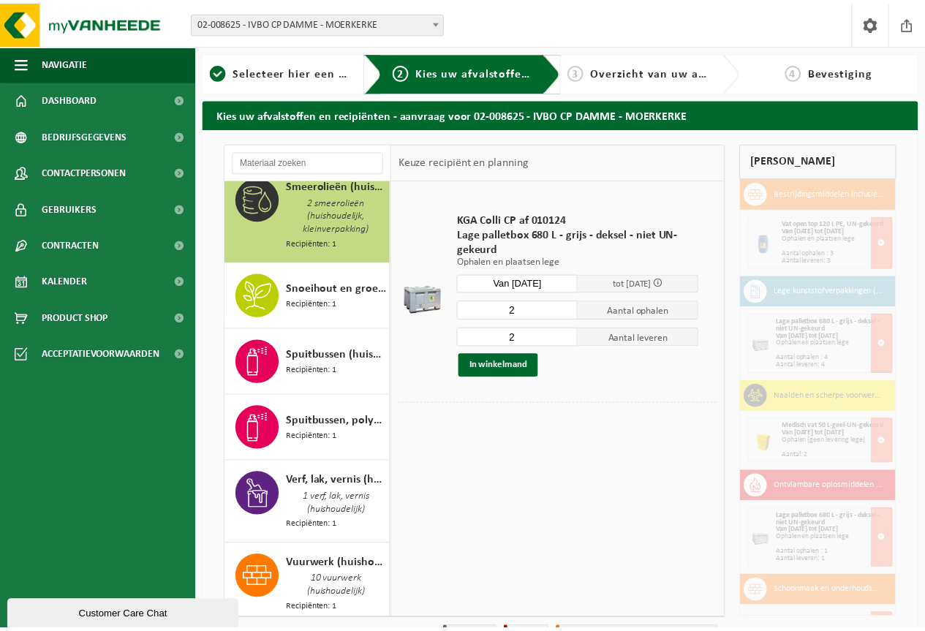
scroll to position [2136, 0]
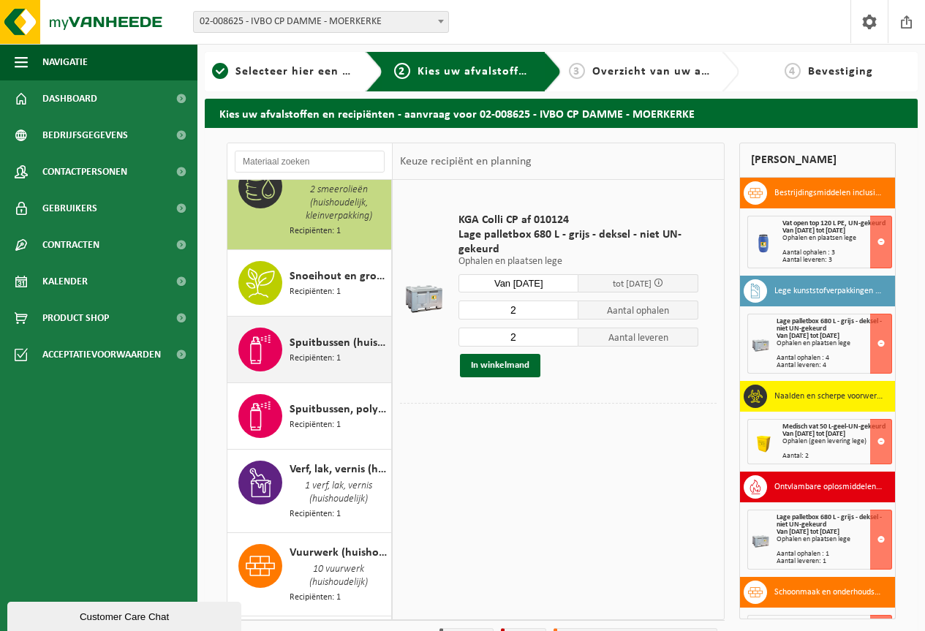
click at [315, 352] on span "Spuitbussen (huishoudelijk)" at bounding box center [338, 343] width 98 height 18
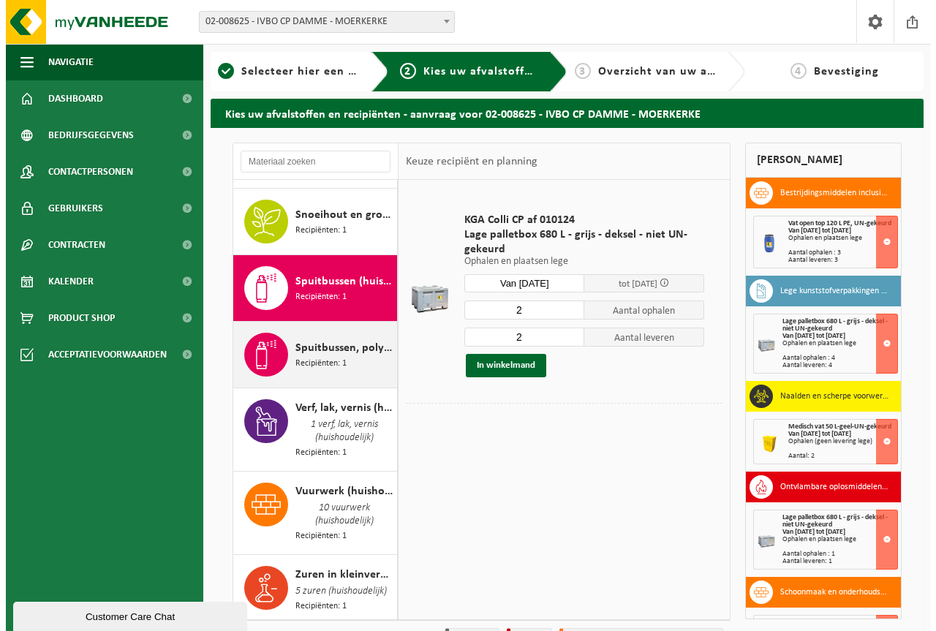
scroll to position [2230, 0]
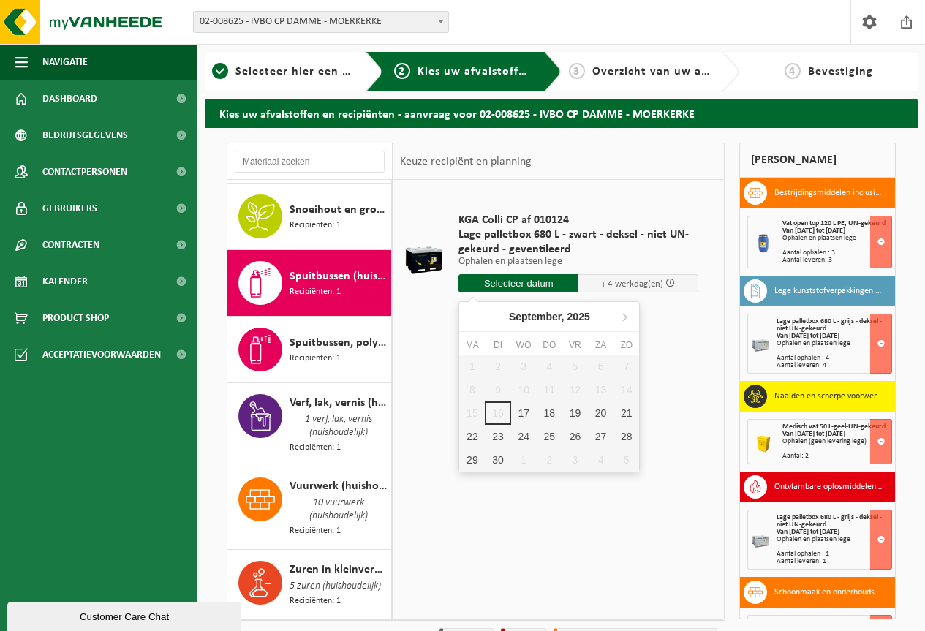
click at [515, 278] on input "text" at bounding box center [518, 283] width 120 height 18
click at [523, 413] on div "17" at bounding box center [524, 412] width 26 height 23
type input "Van 2025-09-17"
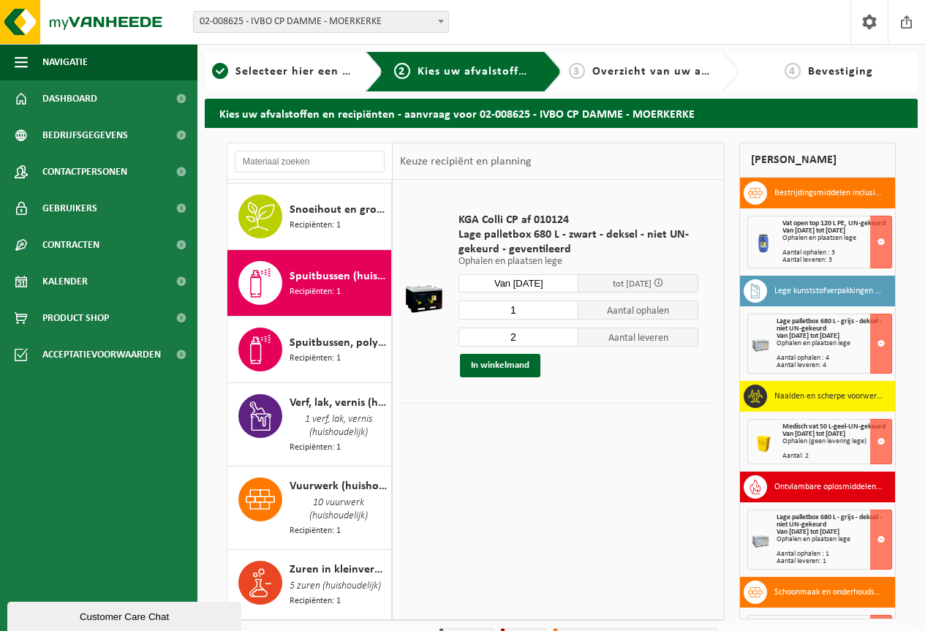
type input "1"
click at [568, 312] on input "1" at bounding box center [518, 309] width 120 height 19
type input "1"
click at [565, 339] on input "1" at bounding box center [518, 336] width 120 height 19
click at [476, 360] on button "In winkelmand" at bounding box center [500, 365] width 80 height 23
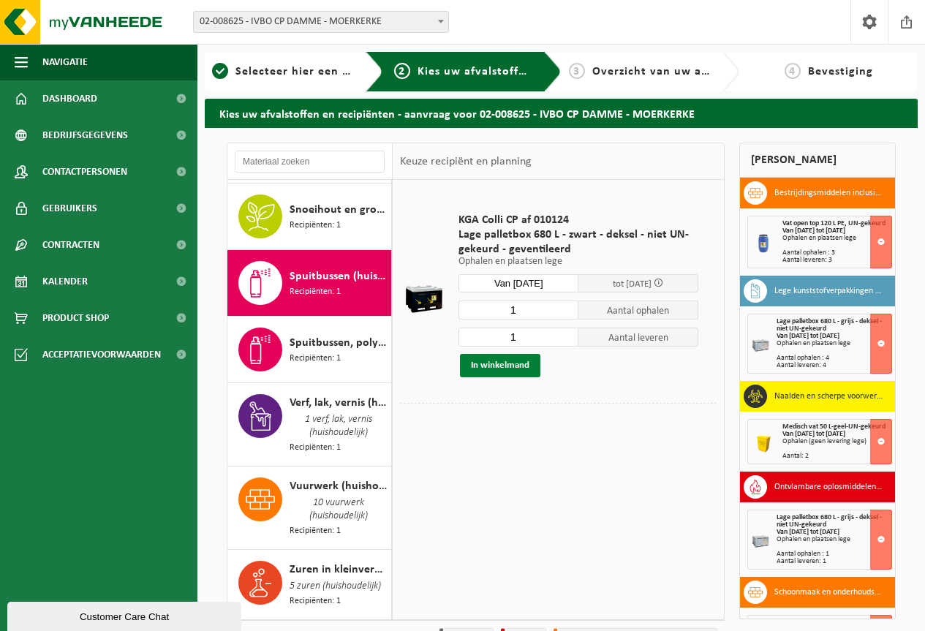
scroll to position [2218, 0]
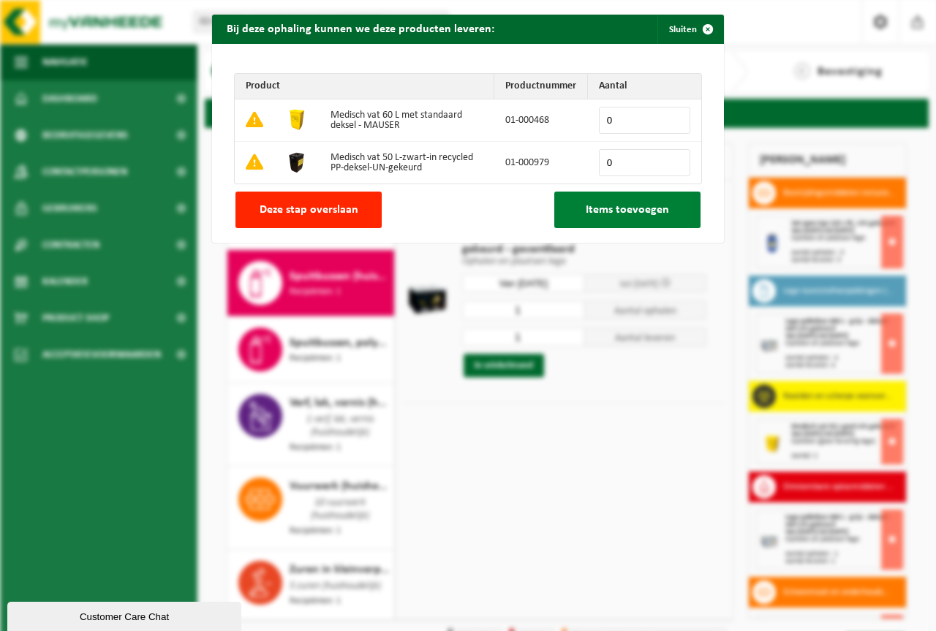
click at [602, 205] on span "Items toevoegen" at bounding box center [626, 210] width 83 height 12
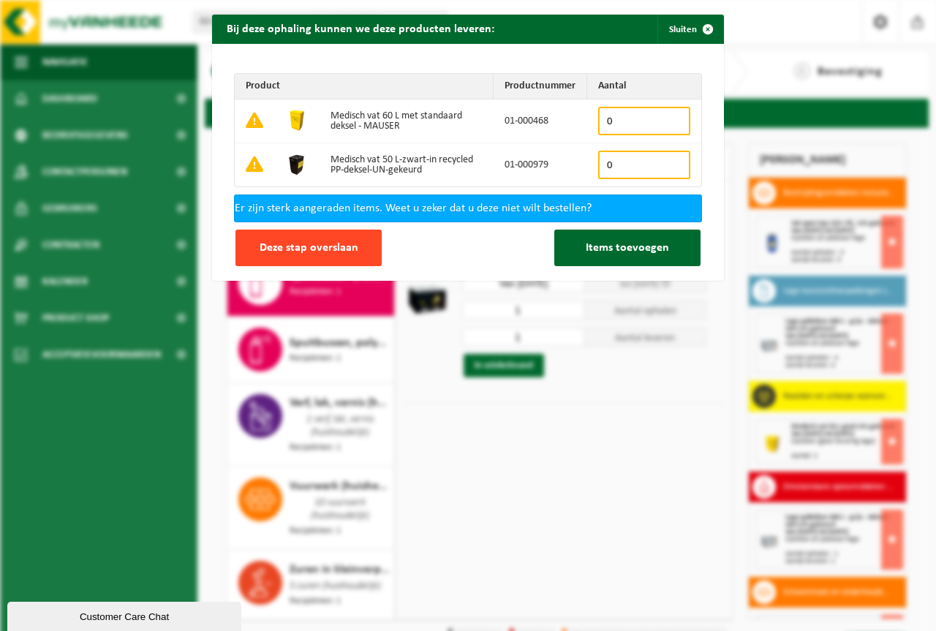
click at [276, 245] on span "Deze stap overslaan" at bounding box center [308, 248] width 99 height 12
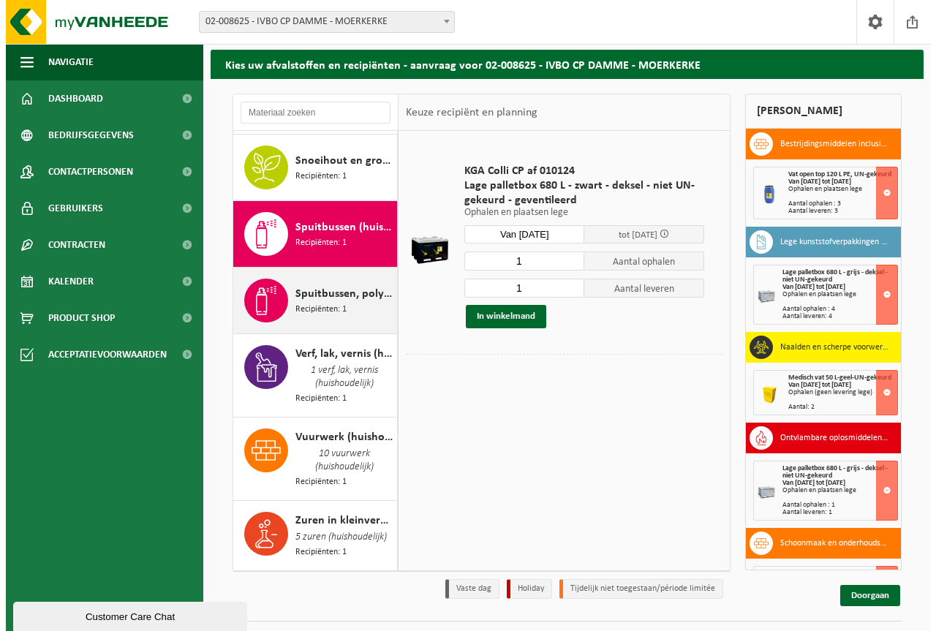
scroll to position [73, 0]
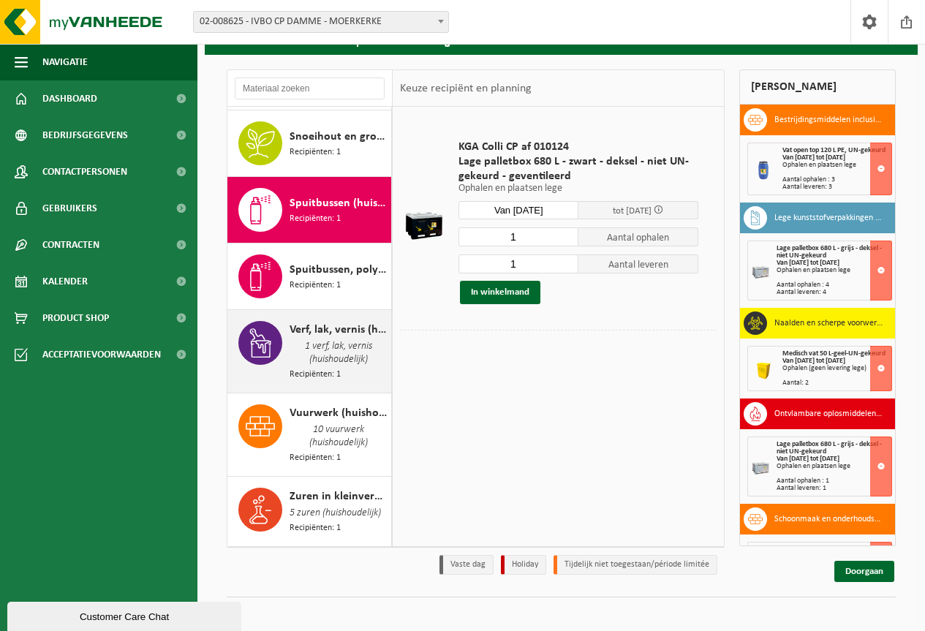
click at [314, 347] on span "1 verf, lak, vernis (huishoudelijk)" at bounding box center [338, 352] width 98 height 29
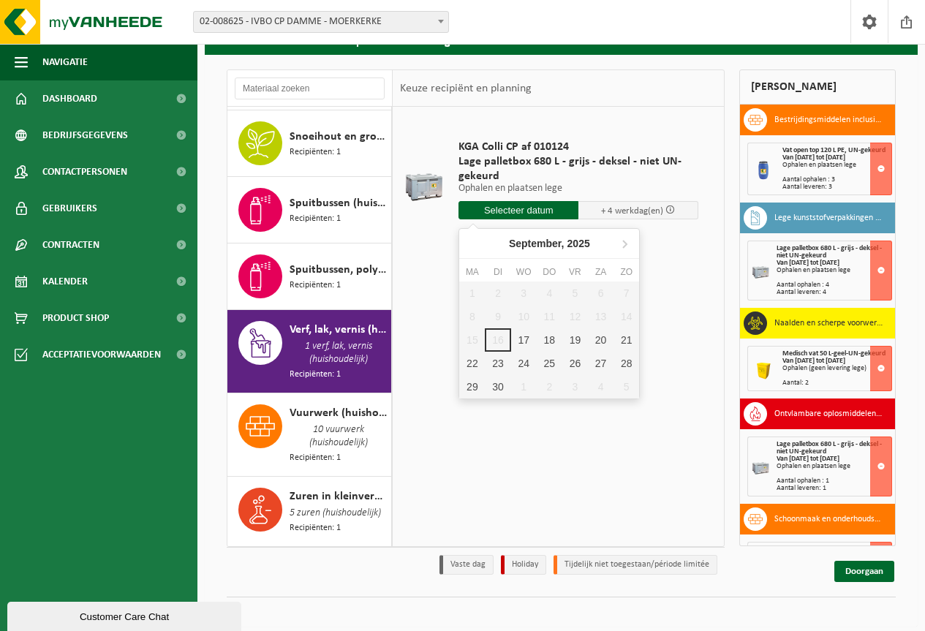
click at [493, 210] on input "text" at bounding box center [518, 210] width 120 height 18
click at [526, 342] on div "17" at bounding box center [524, 339] width 26 height 23
type input "Van 2025-09-17"
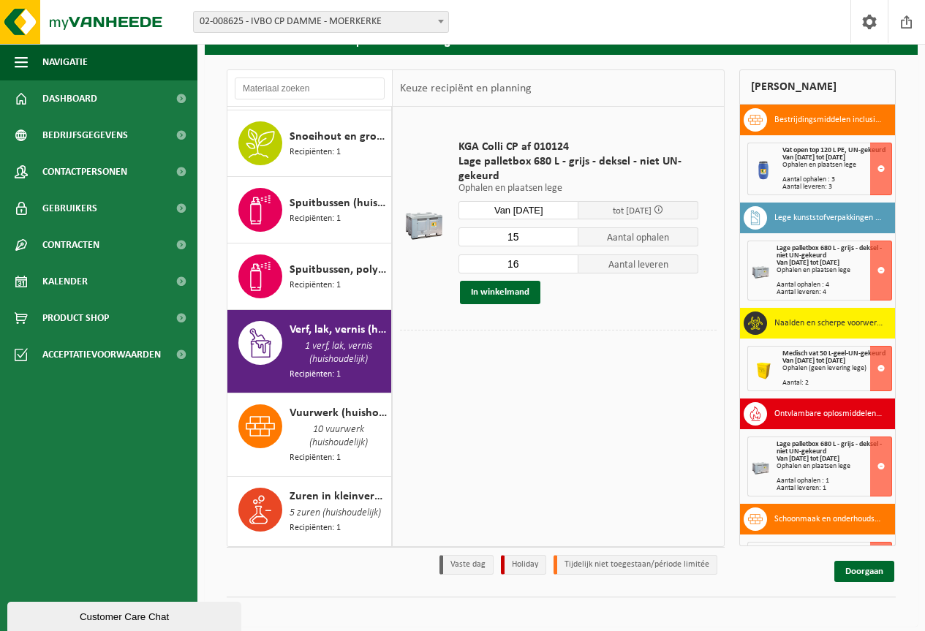
click at [568, 240] on input "15" at bounding box center [518, 236] width 120 height 19
click at [568, 240] on input "14" at bounding box center [518, 236] width 120 height 19
click at [568, 240] on input "13" at bounding box center [518, 236] width 120 height 19
type input "12"
click at [568, 240] on input "12" at bounding box center [518, 236] width 120 height 19
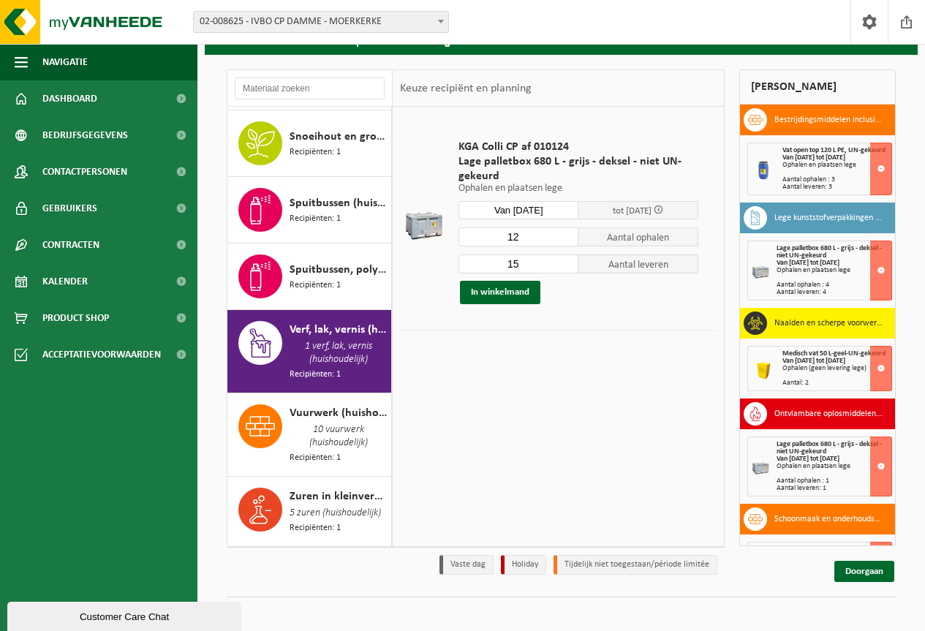
click at [567, 265] on input "15" at bounding box center [518, 263] width 120 height 19
click at [567, 265] on input "14" at bounding box center [518, 263] width 120 height 19
click at [567, 265] on input "13" at bounding box center [518, 263] width 120 height 19
type input "12"
click at [567, 265] on input "12" at bounding box center [518, 263] width 120 height 19
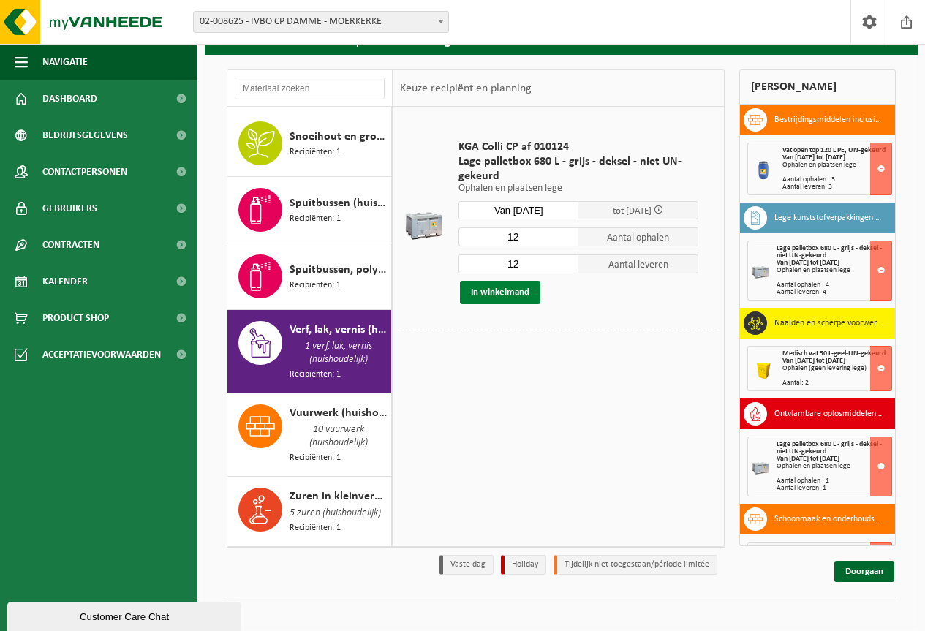
click at [507, 289] on button "In winkelmand" at bounding box center [500, 292] width 80 height 23
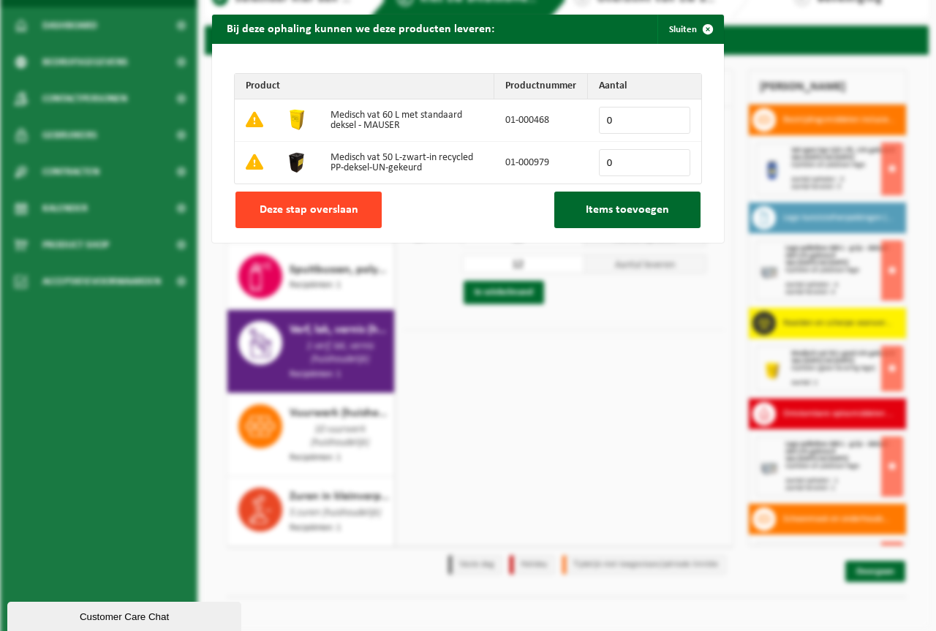
click at [326, 205] on span "Deze stap overslaan" at bounding box center [308, 210] width 99 height 12
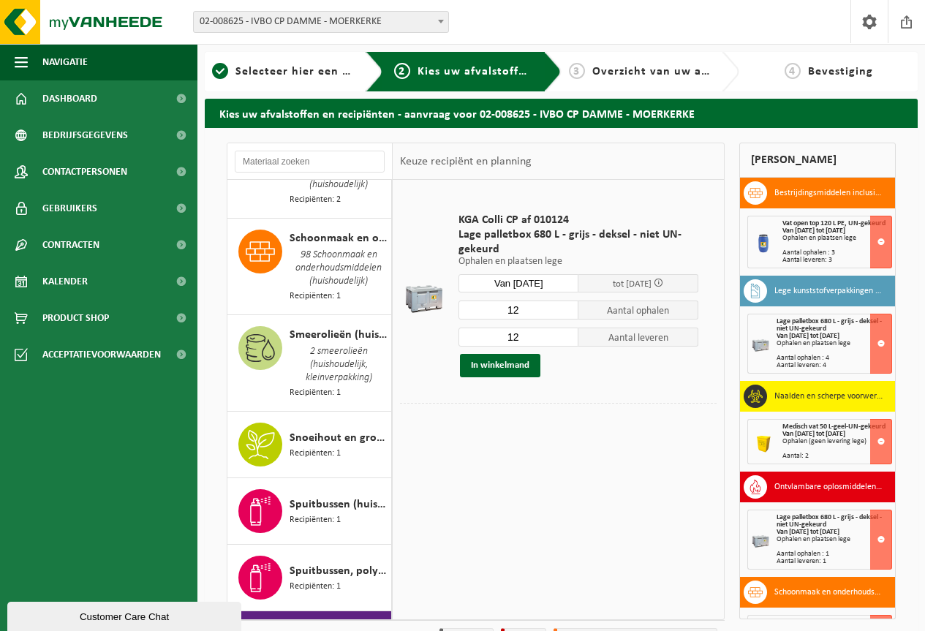
scroll to position [1781, 0]
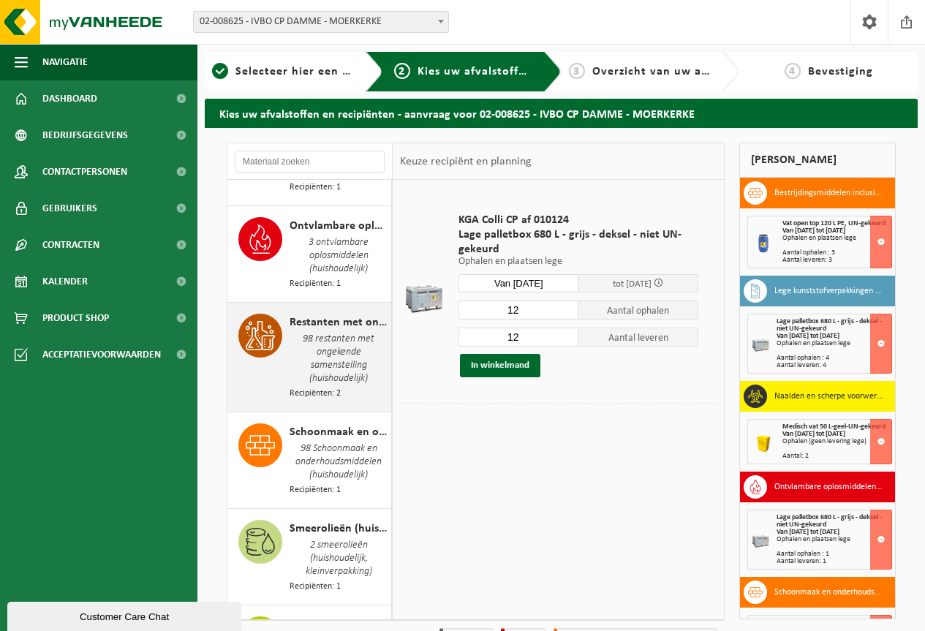
click at [325, 371] on span "98 restanten met ongekende samenstelling (huishoudelijk)" at bounding box center [338, 359] width 98 height 56
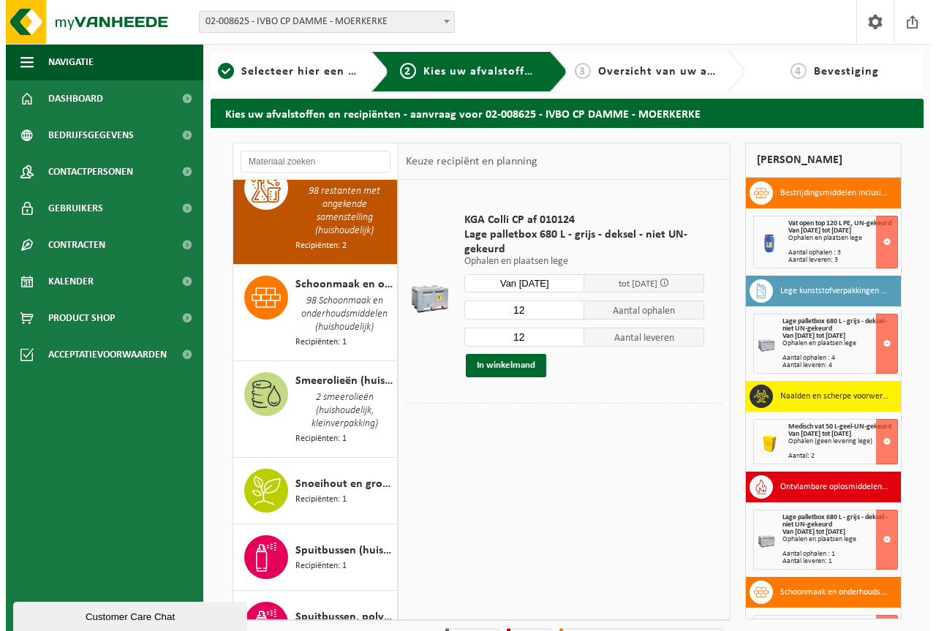
scroll to position [1938, 0]
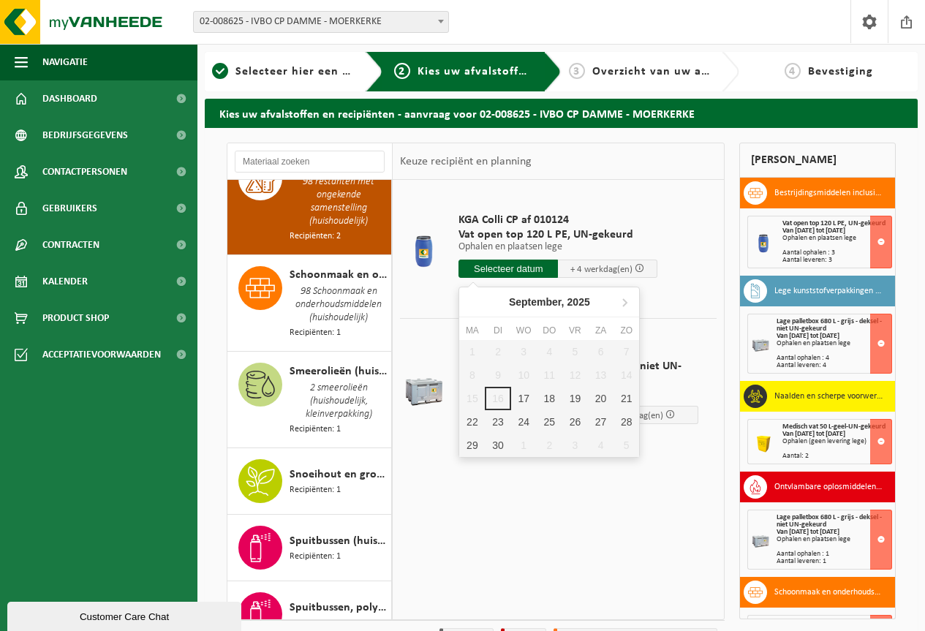
click at [493, 268] on input "text" at bounding box center [507, 268] width 99 height 18
click at [518, 401] on div "17" at bounding box center [524, 398] width 26 height 23
type input "Van 2025-09-17"
type input "2025-09-17"
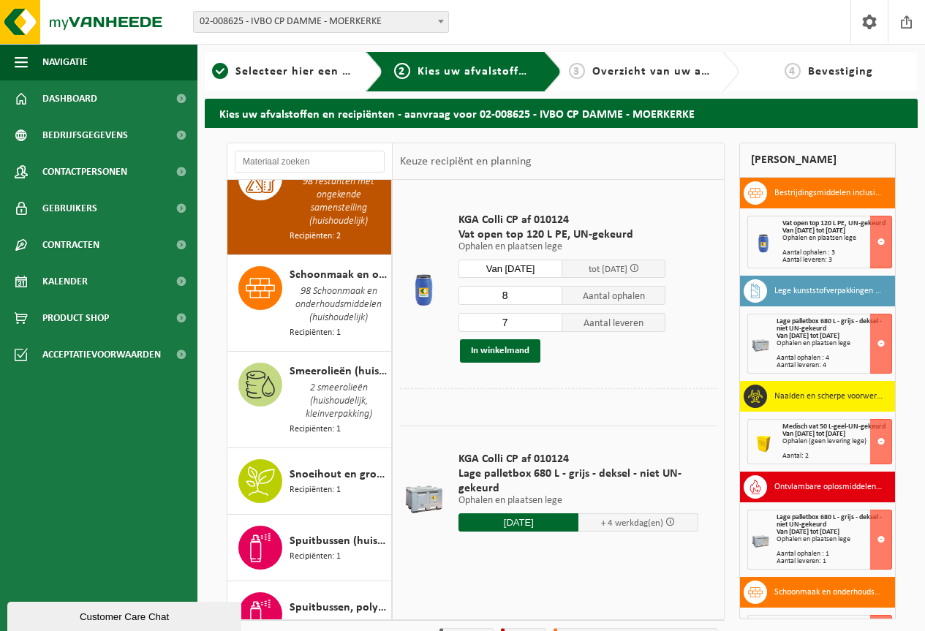
click at [550, 293] on input "8" at bounding box center [510, 295] width 104 height 19
click at [550, 293] on input "9" at bounding box center [510, 295] width 104 height 19
click at [550, 291] on input "10" at bounding box center [510, 295] width 104 height 19
click at [550, 291] on input "11" at bounding box center [510, 295] width 104 height 19
click at [550, 291] on input "12" at bounding box center [510, 295] width 104 height 19
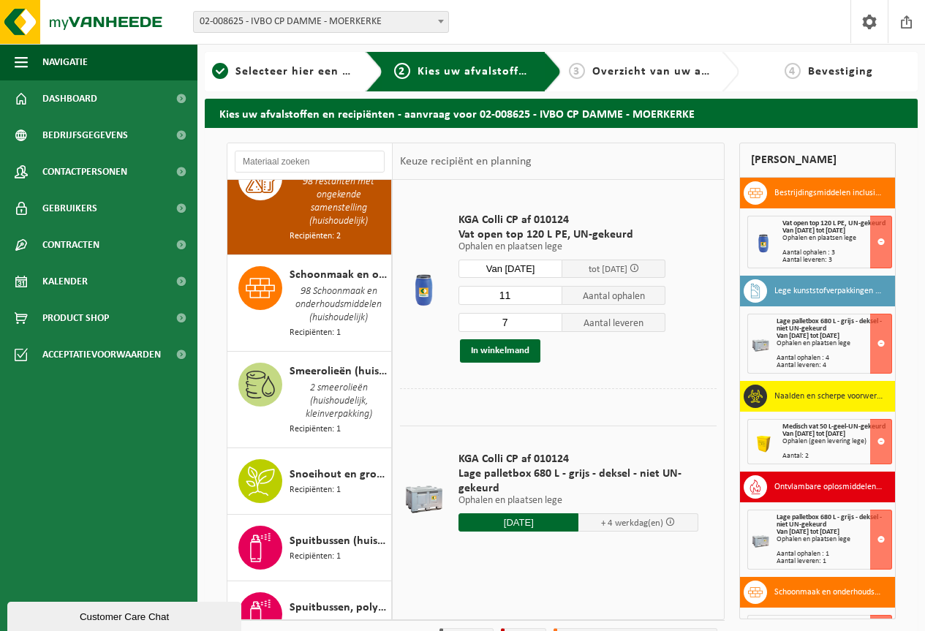
click at [548, 297] on input "11" at bounding box center [510, 295] width 104 height 19
click at [548, 297] on input "10" at bounding box center [510, 295] width 104 height 19
click at [548, 297] on input "9" at bounding box center [510, 295] width 104 height 19
click at [548, 297] on input "8" at bounding box center [510, 295] width 104 height 19
click at [548, 297] on input "7" at bounding box center [510, 295] width 104 height 19
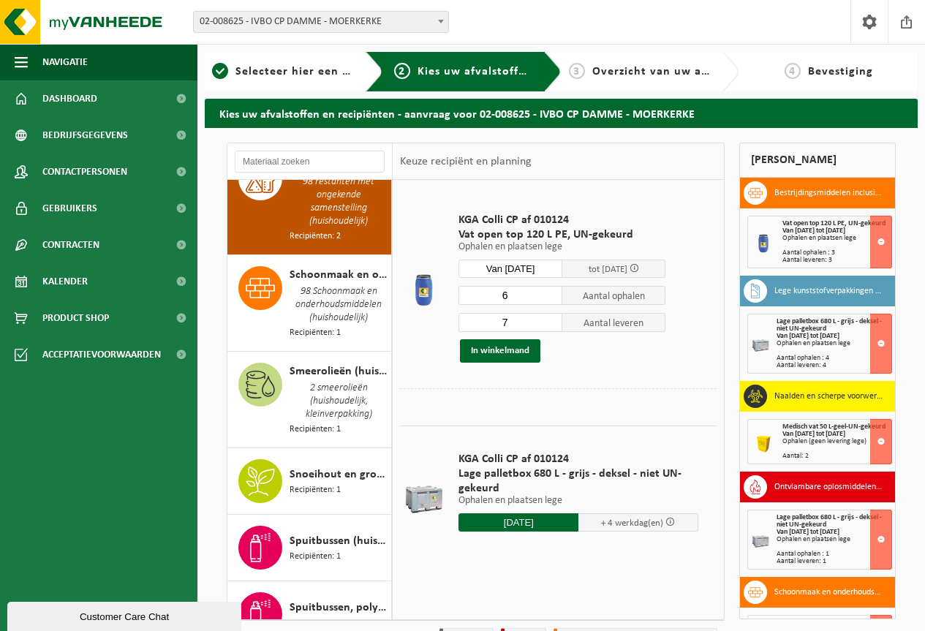
click at [548, 297] on input "6" at bounding box center [510, 295] width 104 height 19
click at [548, 297] on input "5" at bounding box center [510, 295] width 104 height 19
click at [548, 297] on input "4" at bounding box center [510, 295] width 104 height 19
click at [549, 297] on input "3" at bounding box center [510, 295] width 104 height 19
click at [549, 297] on input "2" at bounding box center [510, 295] width 104 height 19
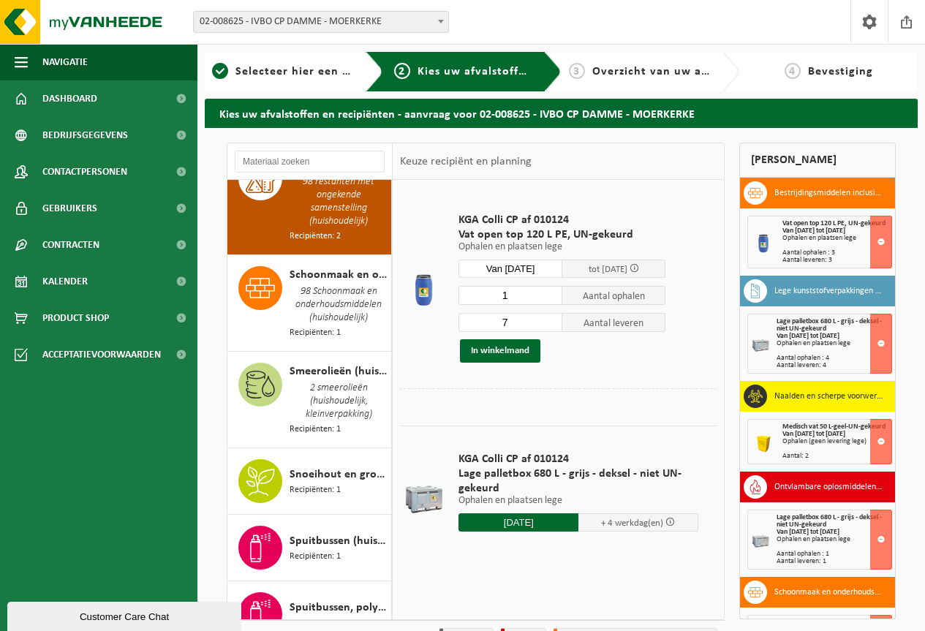
click at [549, 297] on input "1" at bounding box center [510, 295] width 104 height 19
type input "2"
click at [550, 292] on input "2" at bounding box center [510, 295] width 104 height 19
click at [548, 319] on input "8" at bounding box center [510, 322] width 104 height 19
click at [548, 319] on input "9" at bounding box center [510, 322] width 104 height 19
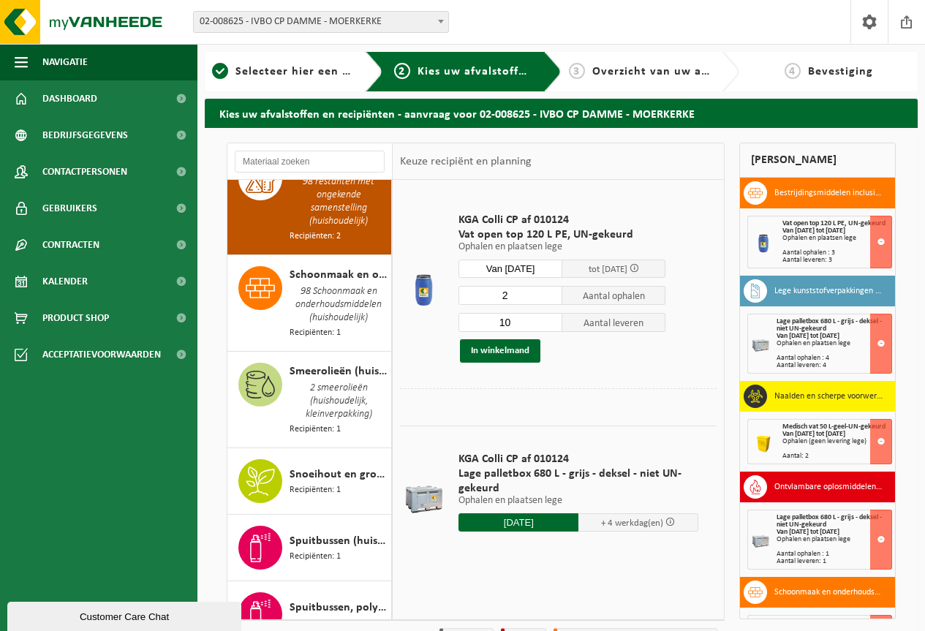
click at [548, 319] on input "10" at bounding box center [510, 322] width 104 height 19
click at [548, 318] on input "11" at bounding box center [510, 322] width 104 height 19
click at [550, 327] on input "10" at bounding box center [510, 322] width 104 height 19
click at [550, 327] on input "9" at bounding box center [510, 322] width 104 height 19
click at [550, 327] on input "8" at bounding box center [510, 322] width 104 height 19
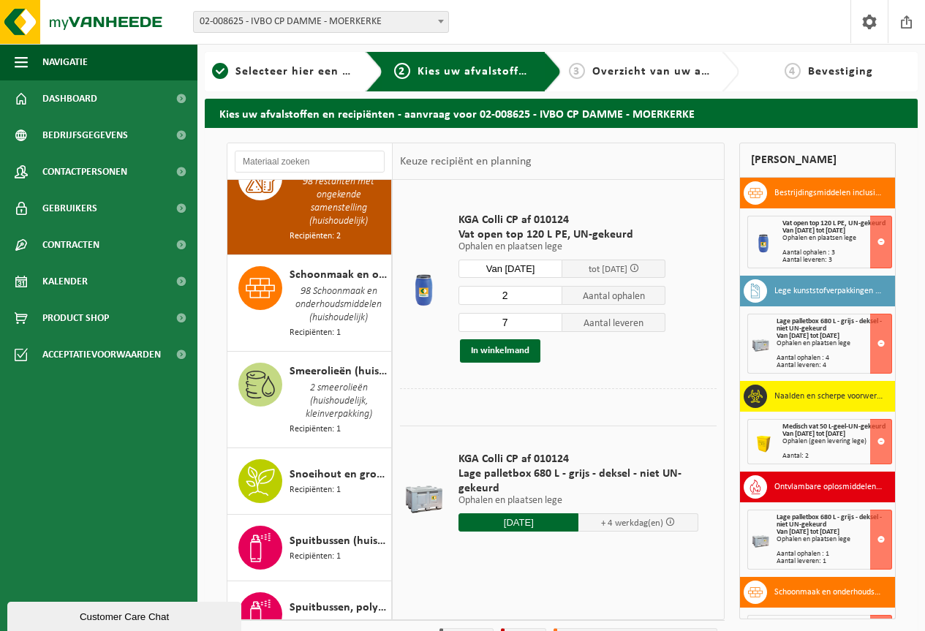
click at [550, 327] on input "7" at bounding box center [510, 322] width 104 height 19
click at [550, 327] on input "6" at bounding box center [510, 322] width 104 height 19
click at [550, 327] on input "5" at bounding box center [510, 322] width 104 height 19
click at [550, 327] on input "4" at bounding box center [510, 322] width 104 height 19
click at [550, 325] on input "3" at bounding box center [510, 322] width 104 height 19
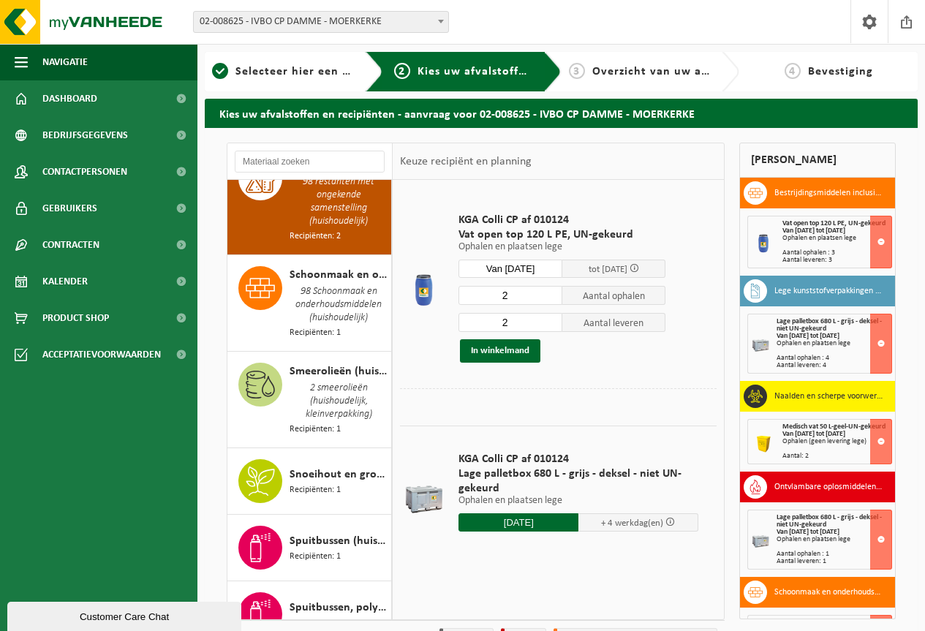
type input "2"
click at [550, 325] on input "2" at bounding box center [510, 322] width 104 height 19
click at [495, 352] on button "In winkelmand" at bounding box center [500, 350] width 80 height 23
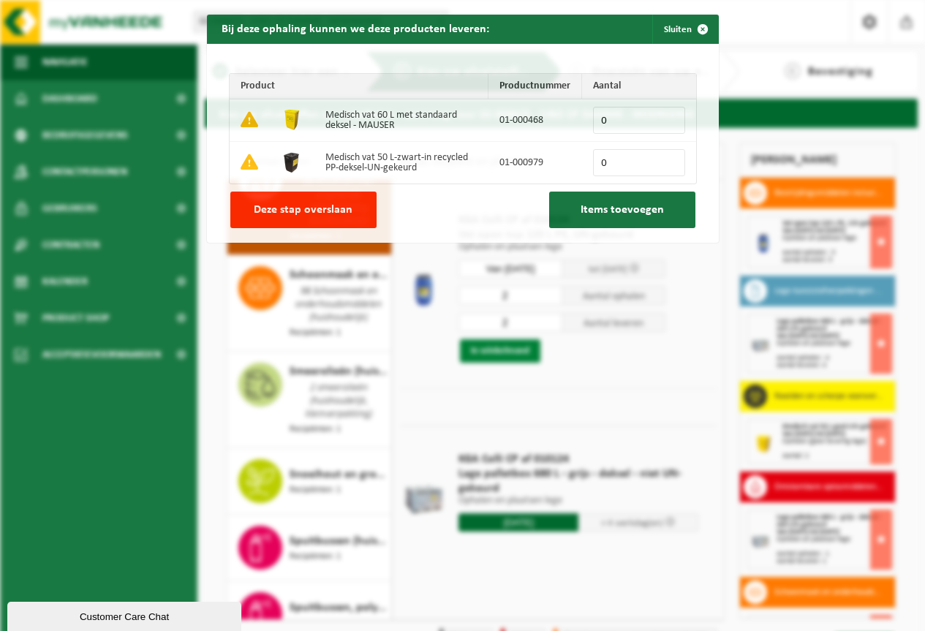
scroll to position [1926, 0]
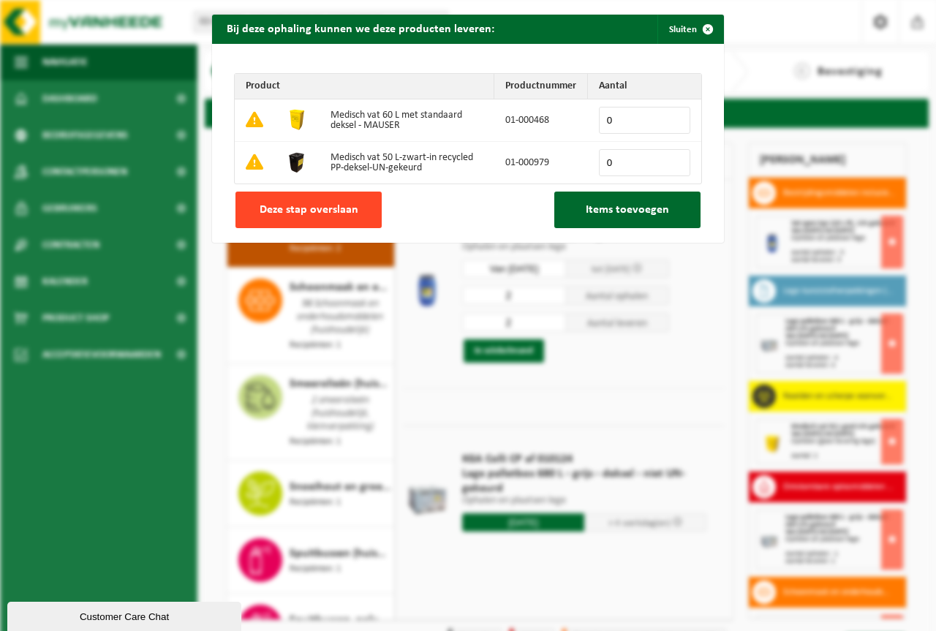
click at [308, 205] on span "Deze stap overslaan" at bounding box center [308, 210] width 99 height 12
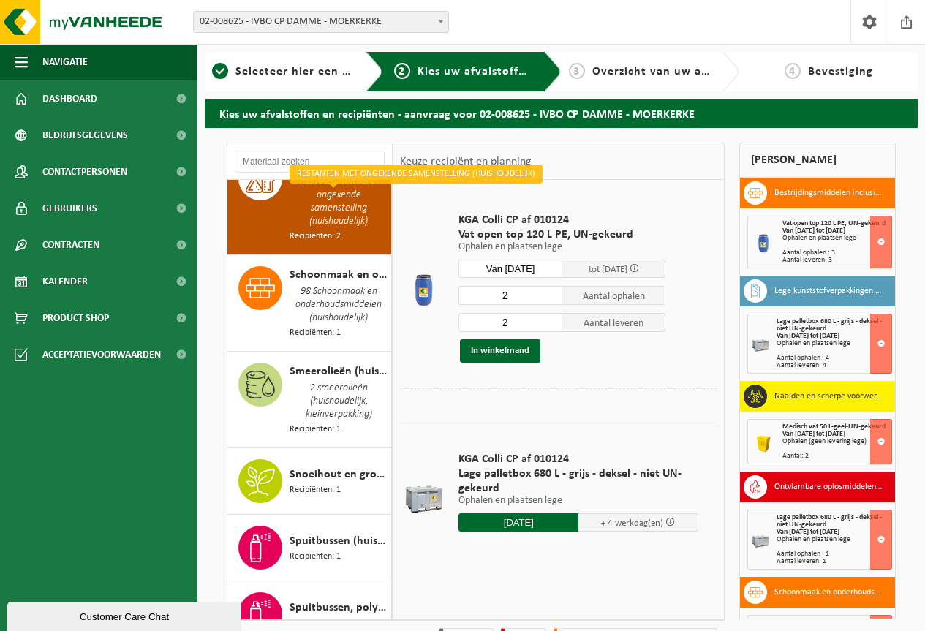
scroll to position [83, 0]
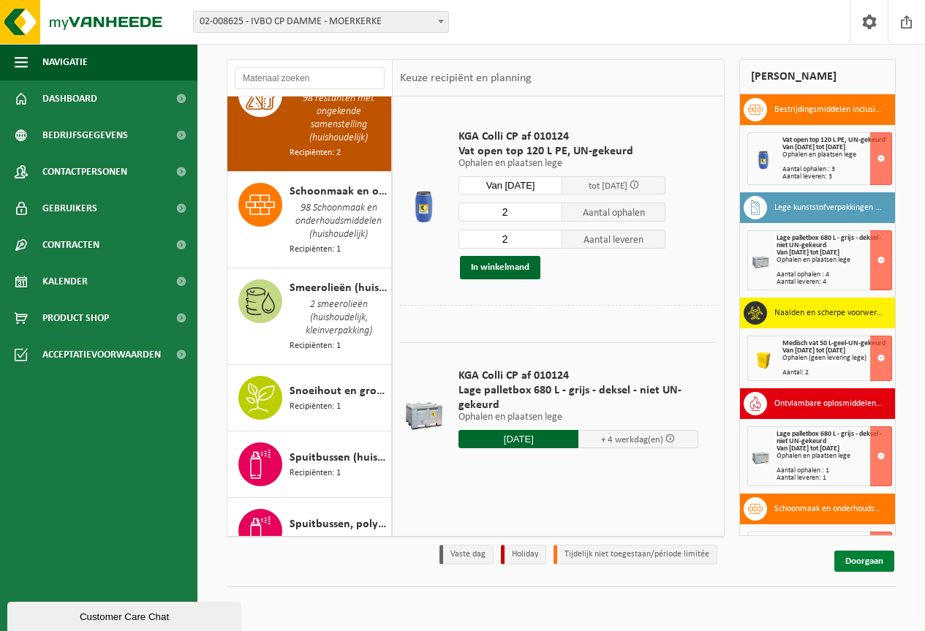
click at [868, 561] on link "Doorgaan" at bounding box center [864, 560] width 60 height 21
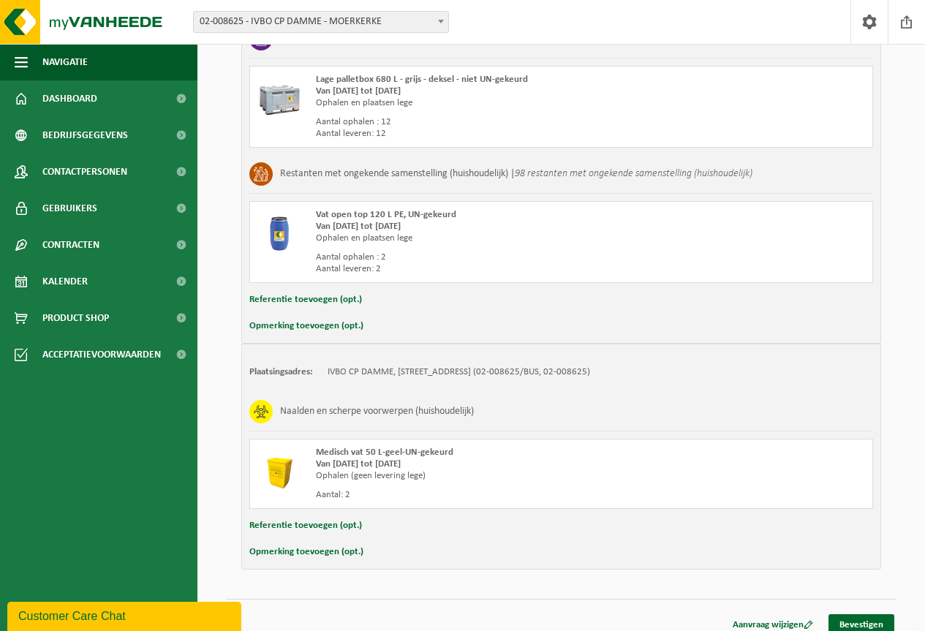
scroll to position [1204, 0]
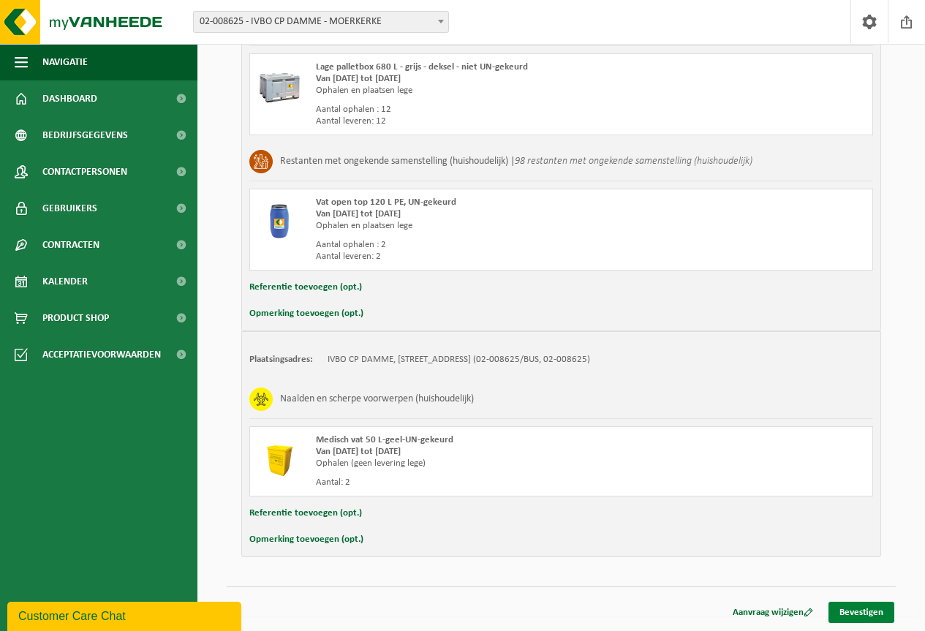
click at [857, 612] on link "Bevestigen" at bounding box center [861, 612] width 66 height 21
